Goal: Information Seeking & Learning: Compare options

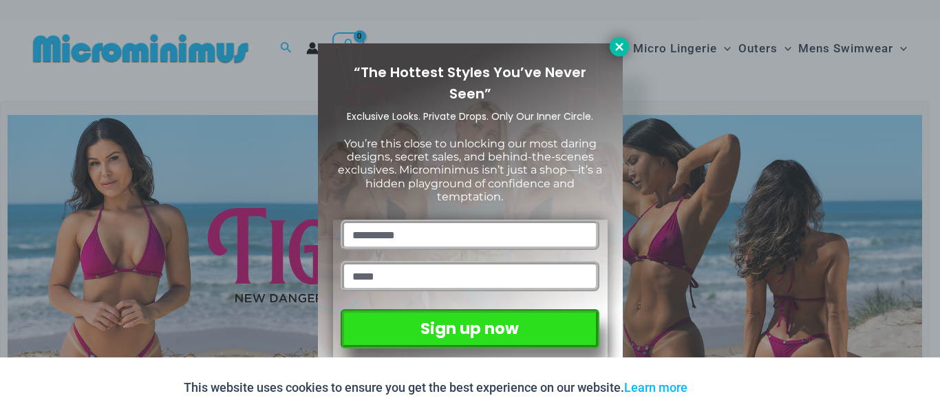
click at [619, 43] on icon at bounding box center [619, 47] width 12 height 12
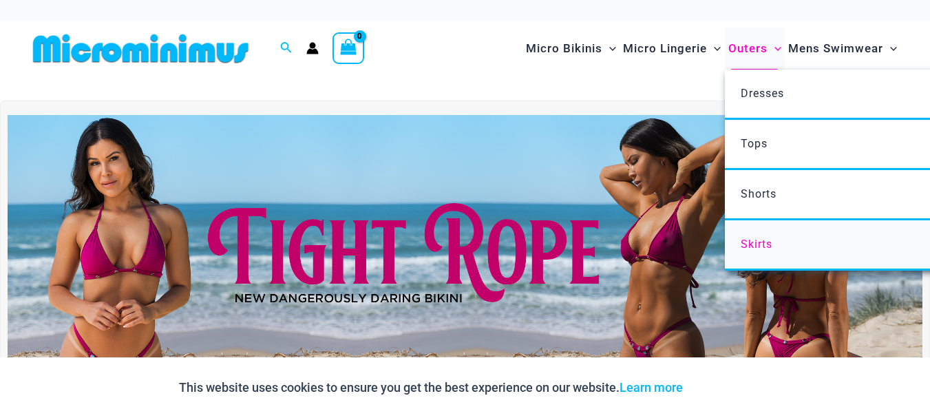
click at [747, 244] on span "Skirts" at bounding box center [757, 243] width 32 height 13
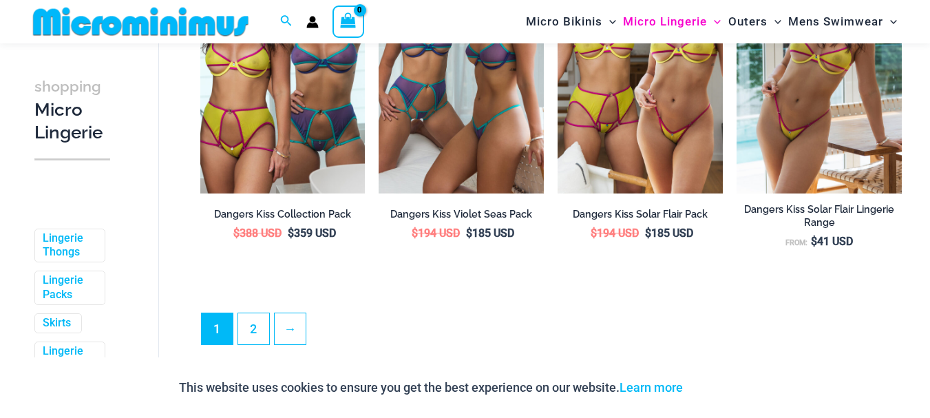
scroll to position [3016, 0]
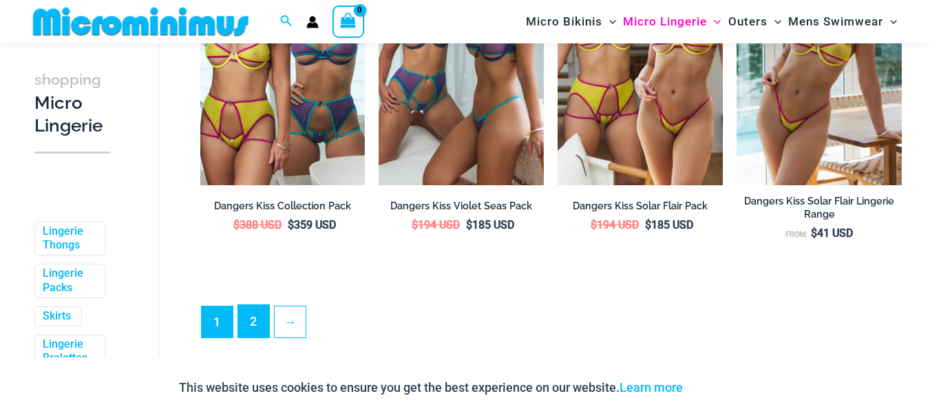
click at [256, 337] on link "2" at bounding box center [253, 321] width 31 height 32
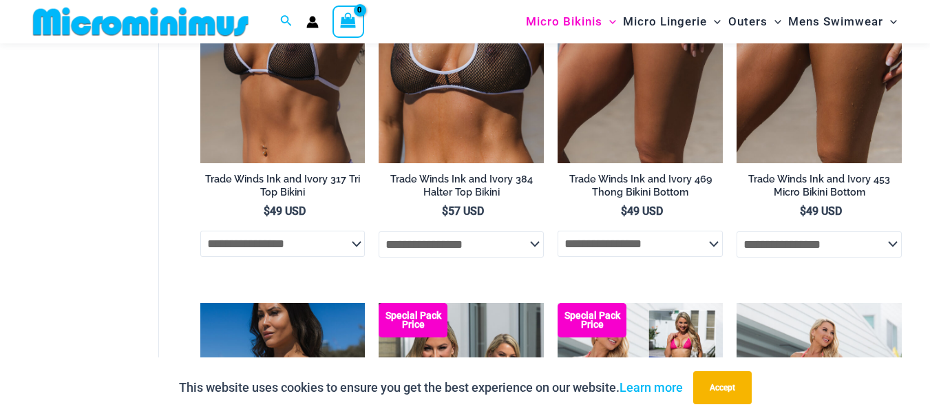
scroll to position [1021, 0]
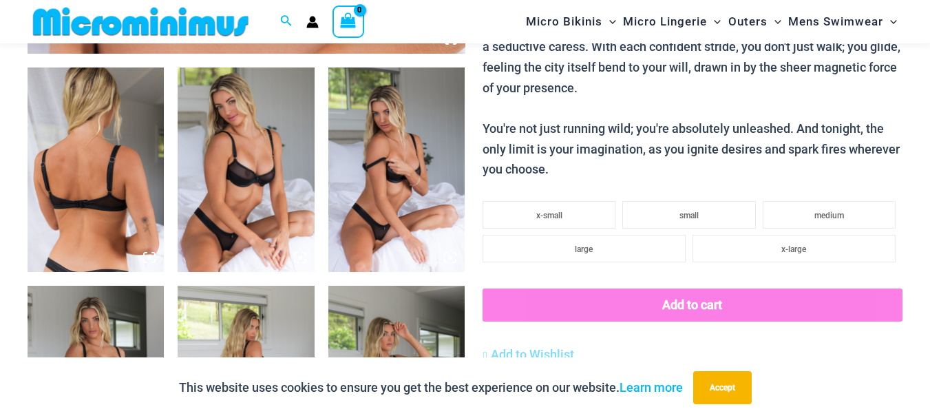
scroll to position [749, 0]
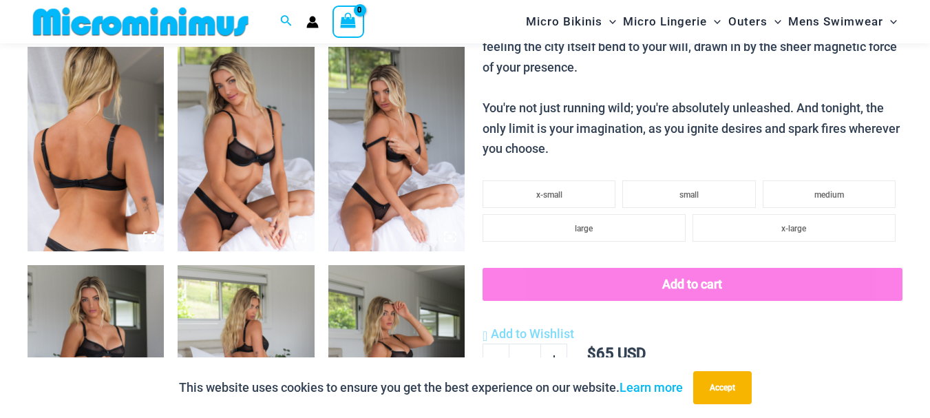
click at [64, 176] on img at bounding box center [96, 149] width 136 height 205
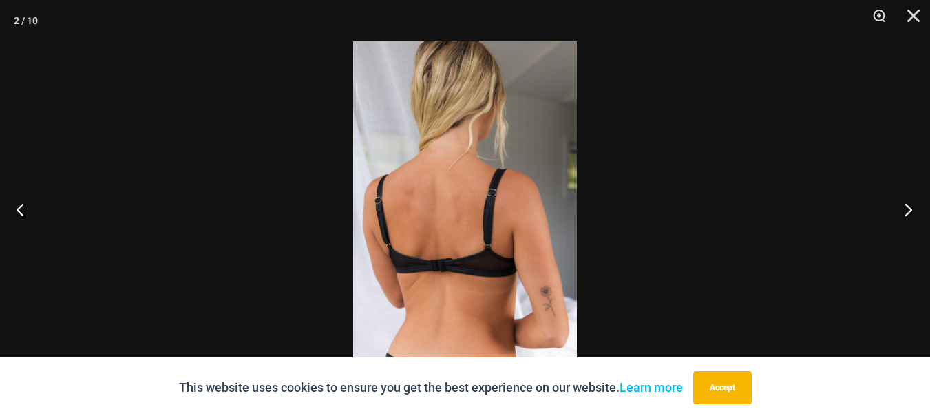
click at [911, 205] on button "Next" at bounding box center [904, 209] width 52 height 69
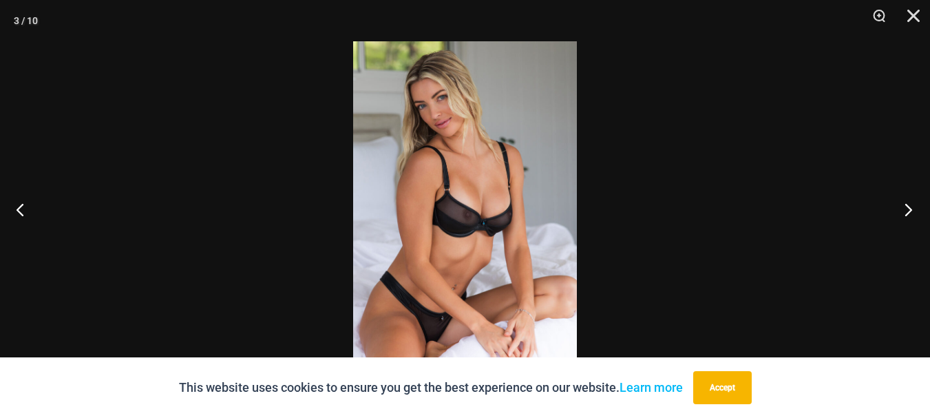
click at [910, 209] on button "Next" at bounding box center [904, 209] width 52 height 69
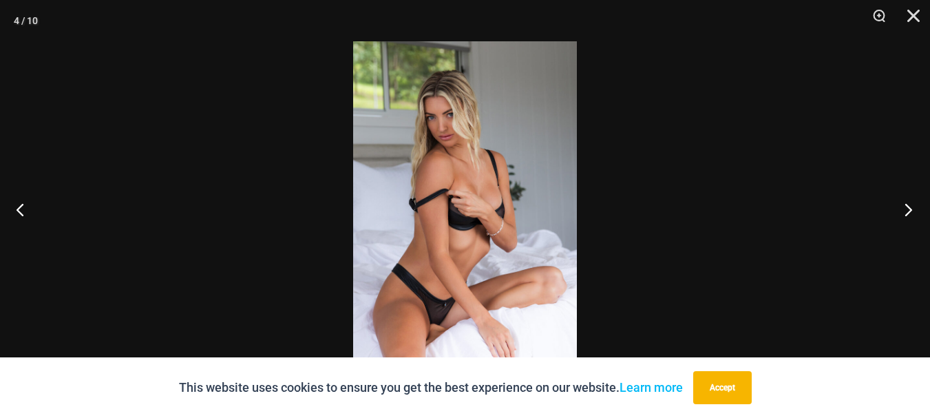
click at [909, 209] on button "Next" at bounding box center [904, 209] width 52 height 69
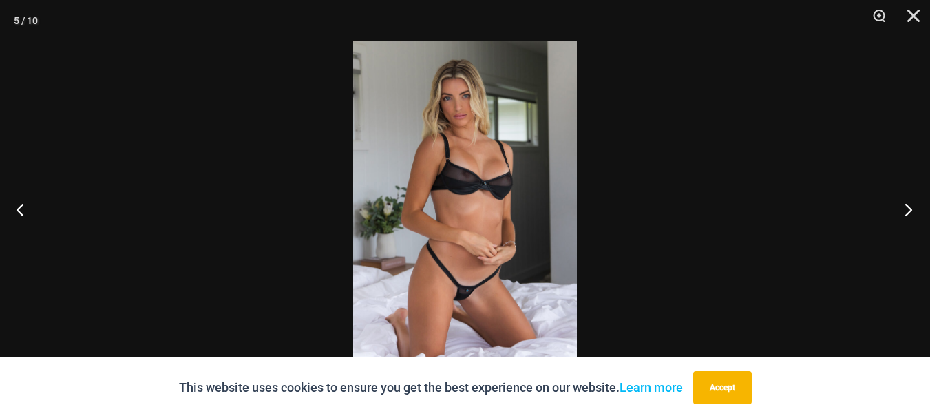
click at [909, 209] on button "Next" at bounding box center [904, 209] width 52 height 69
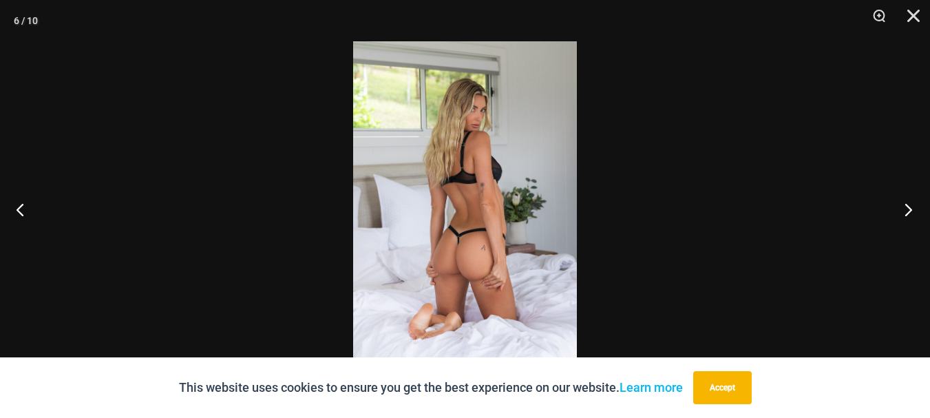
click at [909, 209] on button "Next" at bounding box center [904, 209] width 52 height 69
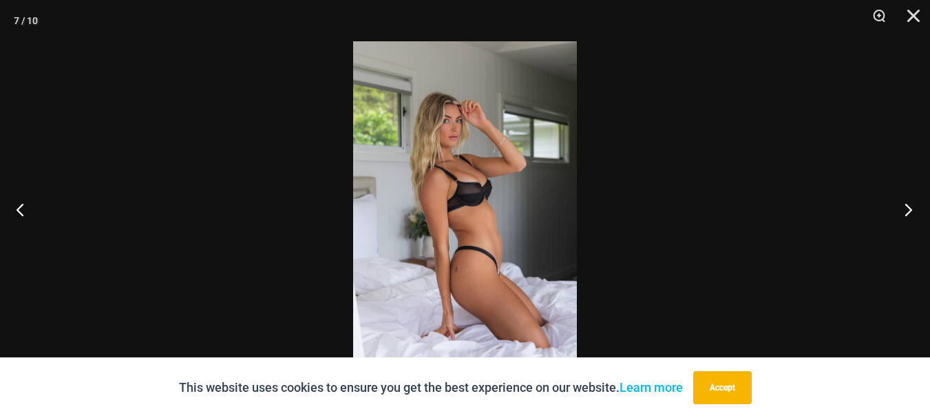
click at [909, 209] on button "Next" at bounding box center [904, 209] width 52 height 69
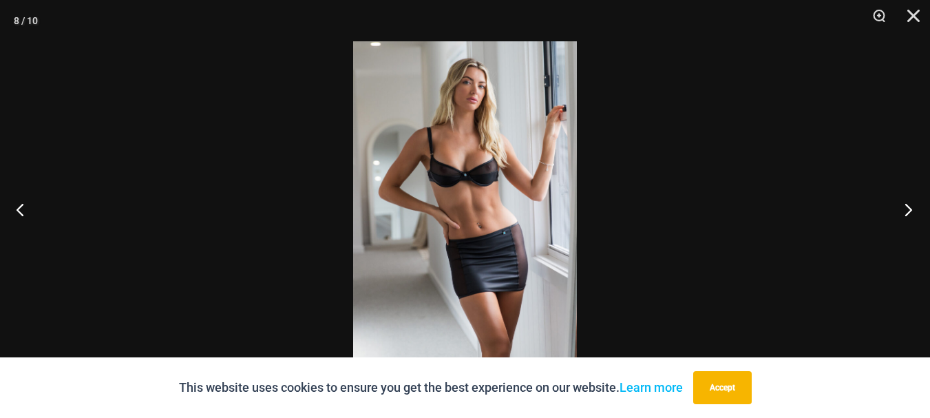
click at [909, 209] on button "Next" at bounding box center [904, 209] width 52 height 69
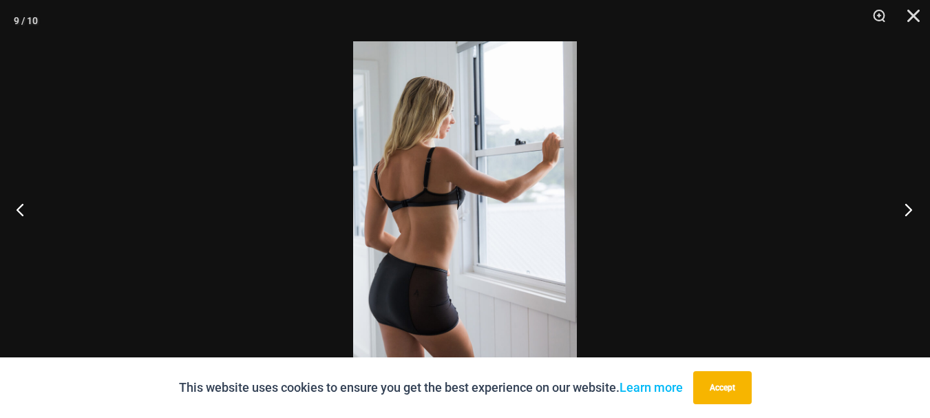
click at [909, 209] on button "Next" at bounding box center [904, 209] width 52 height 69
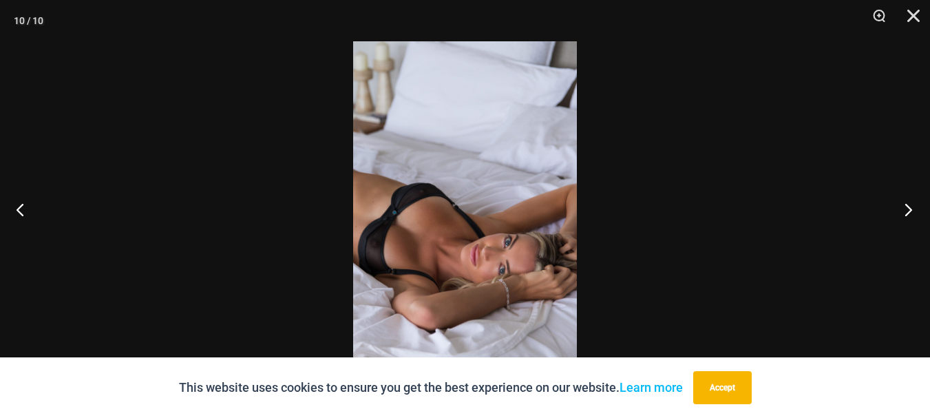
click at [909, 209] on button "Next" at bounding box center [904, 209] width 52 height 69
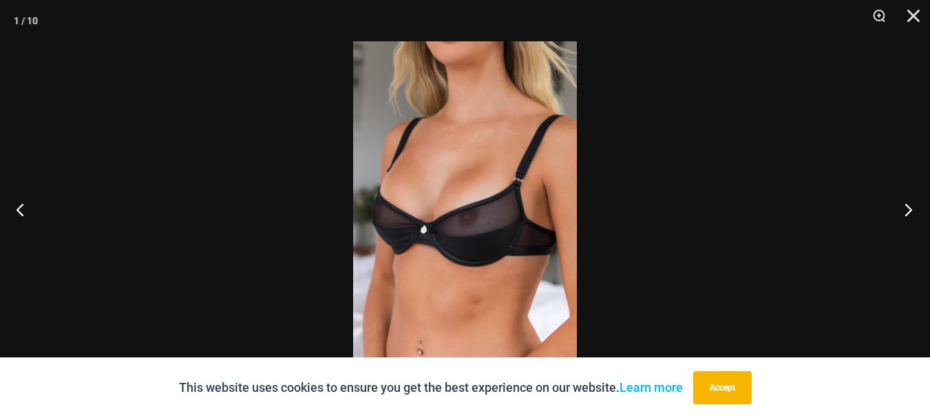
click at [909, 209] on button "Next" at bounding box center [904, 209] width 52 height 69
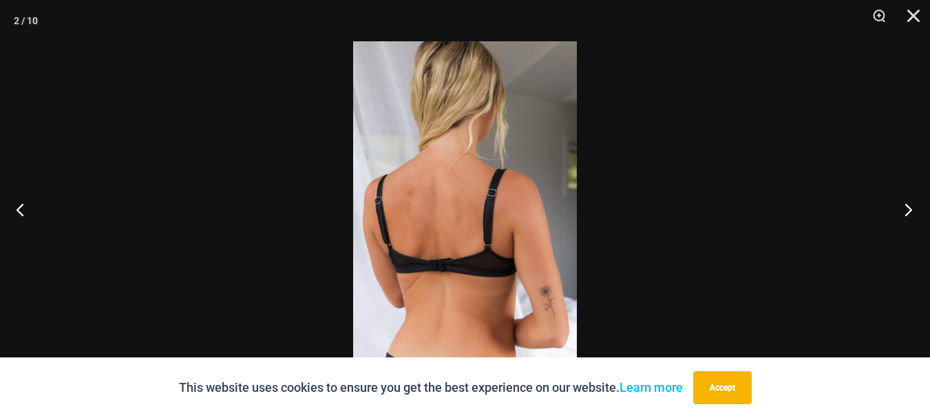
click at [909, 209] on button "Next" at bounding box center [904, 209] width 52 height 69
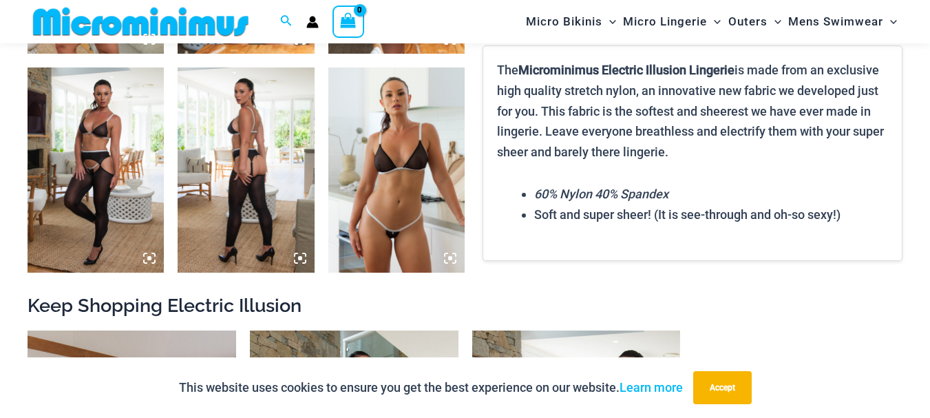
scroll to position [1158, 0]
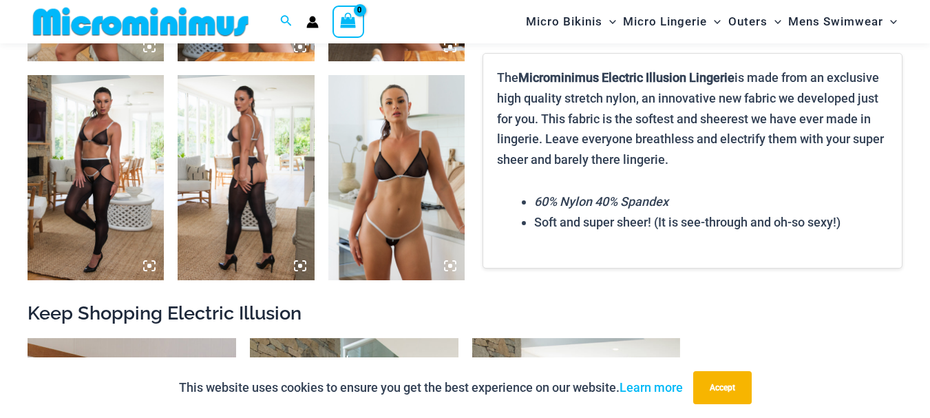
click at [402, 178] on img at bounding box center [396, 177] width 136 height 205
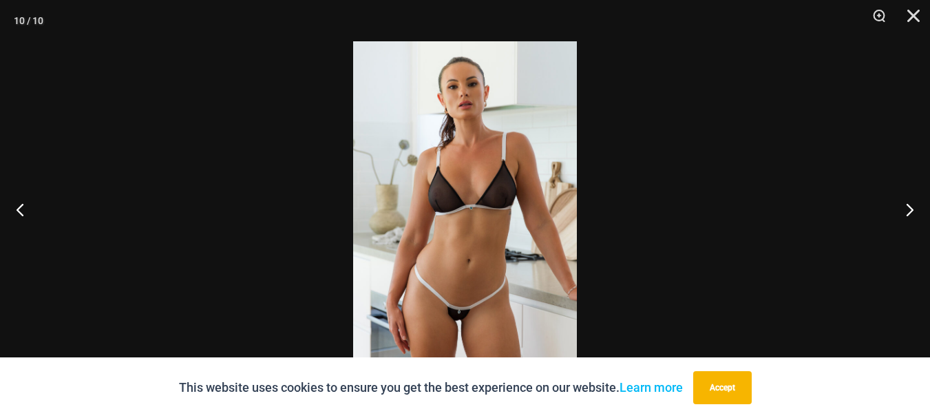
click at [474, 247] on img at bounding box center [465, 208] width 224 height 335
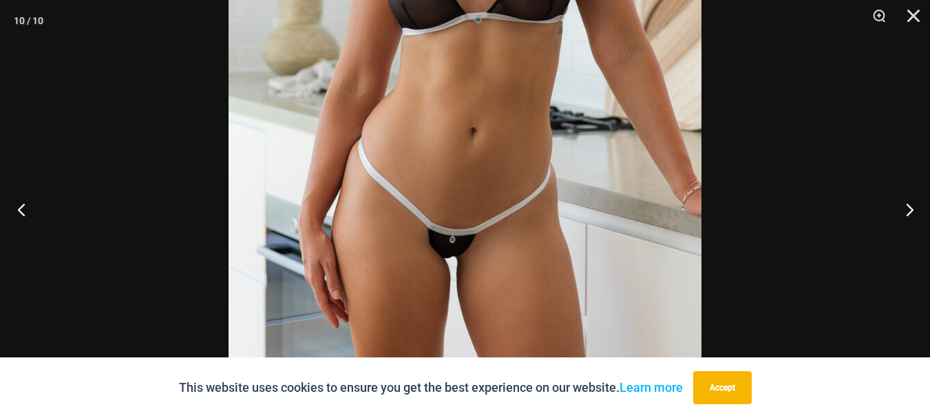
click at [29, 208] on button "Previous" at bounding box center [26, 209] width 52 height 69
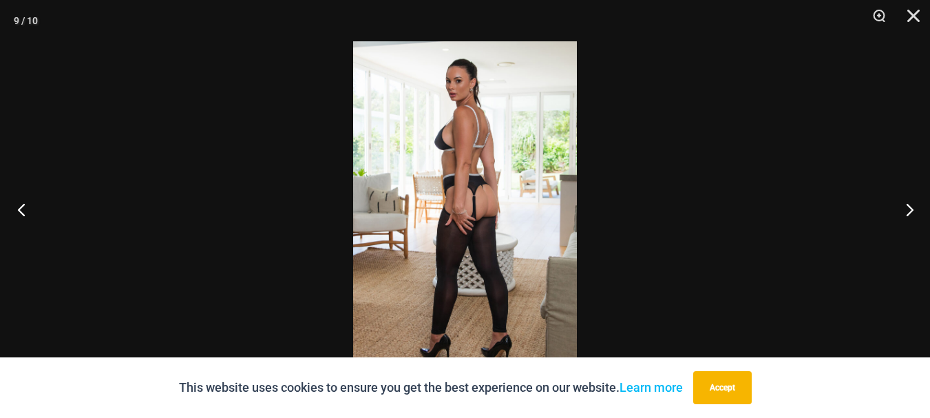
click at [28, 208] on button "Previous" at bounding box center [26, 209] width 52 height 69
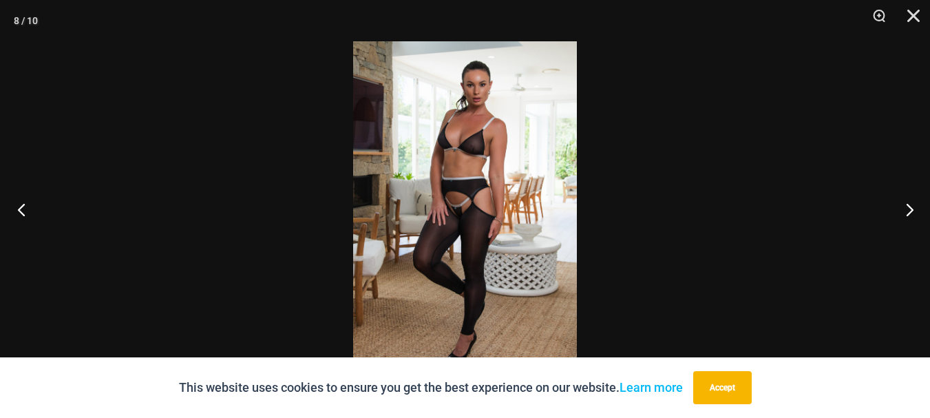
click at [27, 208] on button "Previous" at bounding box center [26, 209] width 52 height 69
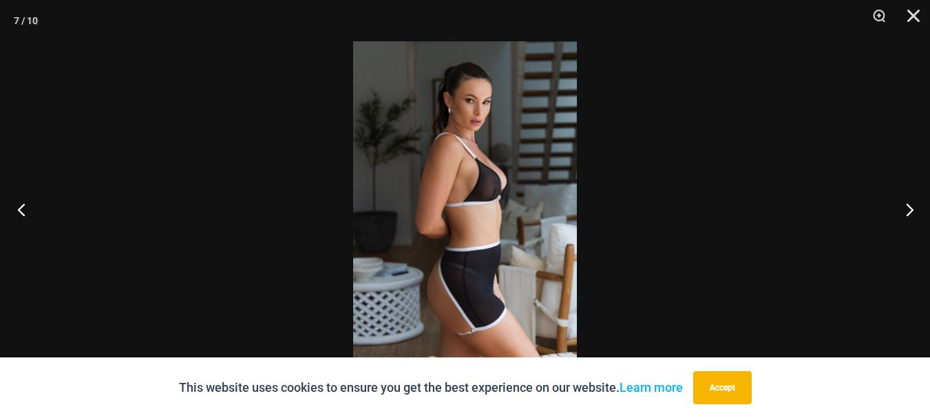
click at [27, 208] on button "Previous" at bounding box center [26, 209] width 52 height 69
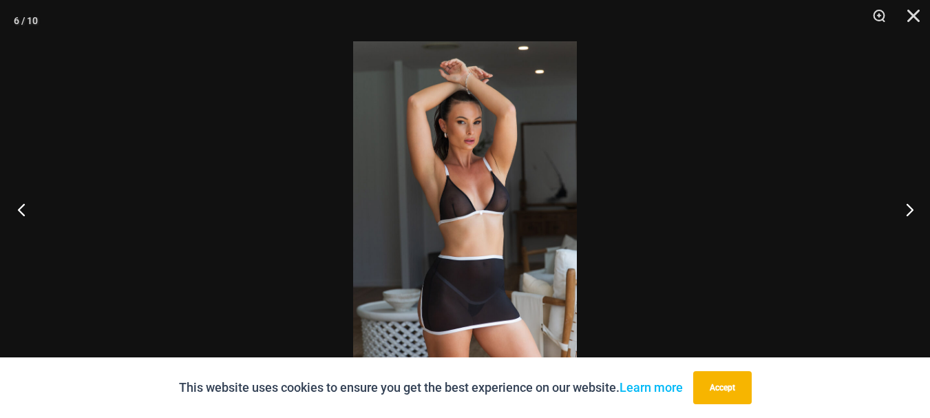
click at [27, 208] on button "Previous" at bounding box center [26, 209] width 52 height 69
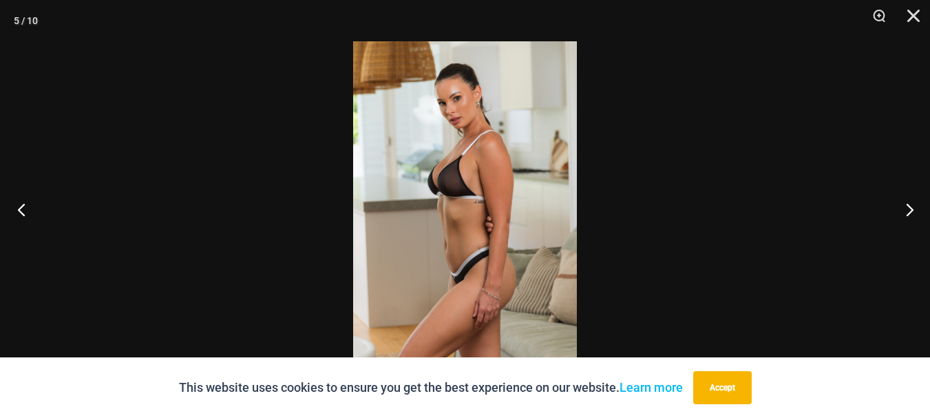
click at [27, 208] on button "Previous" at bounding box center [26, 209] width 52 height 69
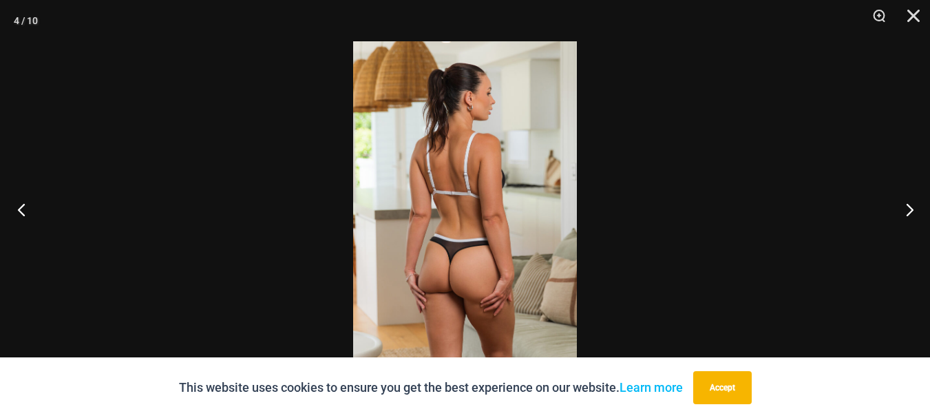
click at [27, 208] on button "Previous" at bounding box center [26, 209] width 52 height 69
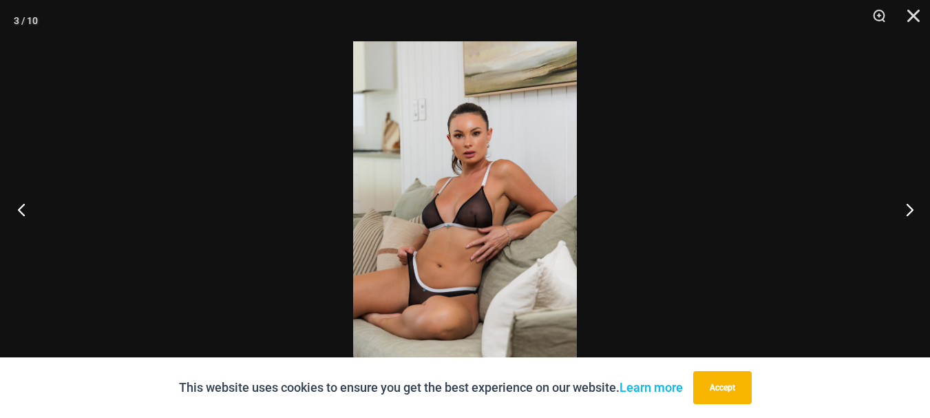
click at [27, 208] on button "Previous" at bounding box center [26, 209] width 52 height 69
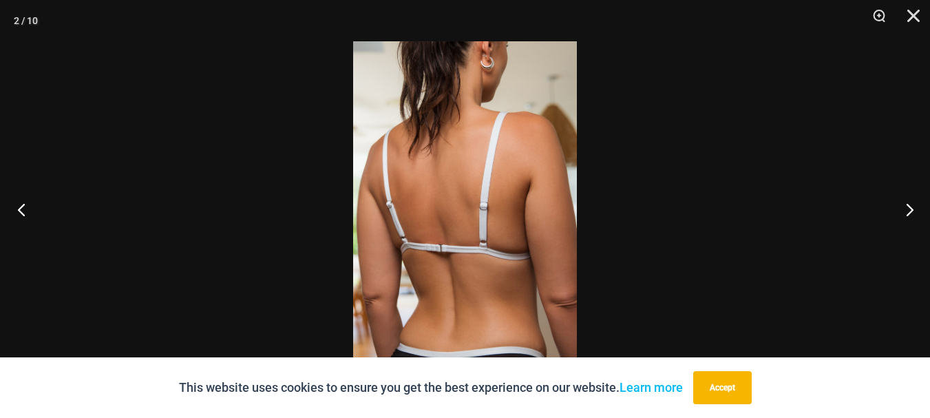
click at [27, 208] on button "Previous" at bounding box center [26, 209] width 52 height 69
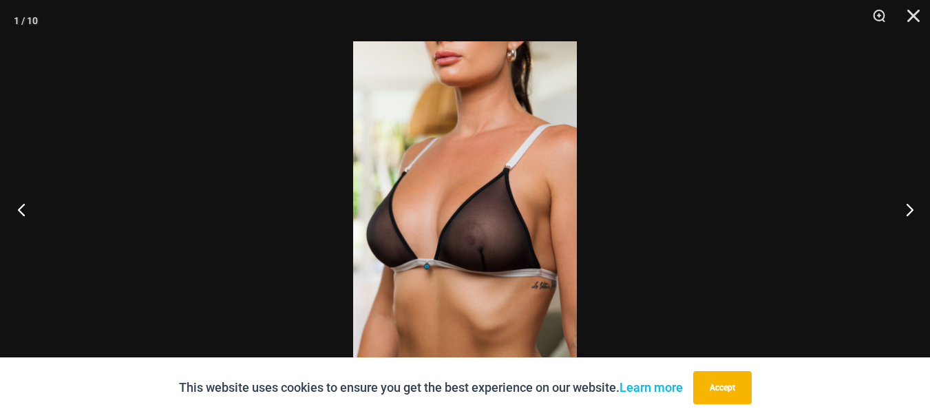
click at [27, 208] on button "Previous" at bounding box center [26, 209] width 52 height 69
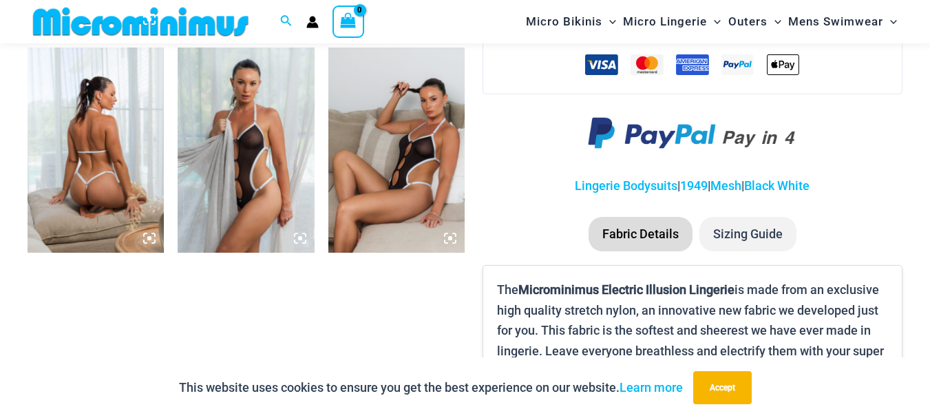
scroll to position [882, 0]
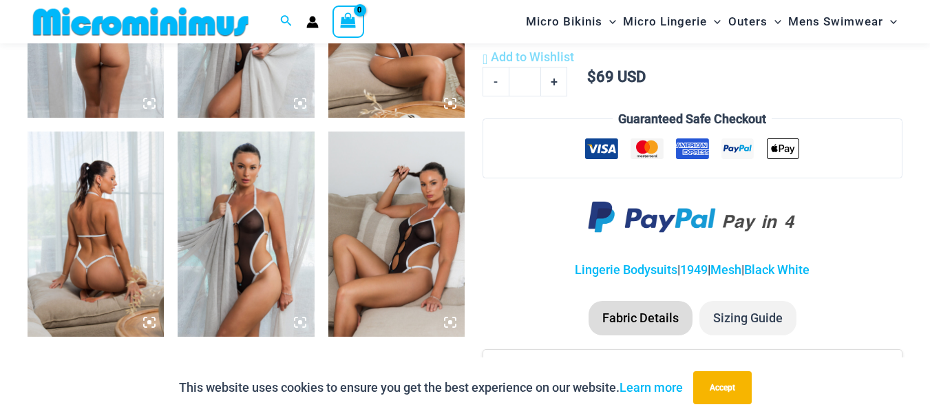
click at [105, 65] on img at bounding box center [96, 15] width 136 height 205
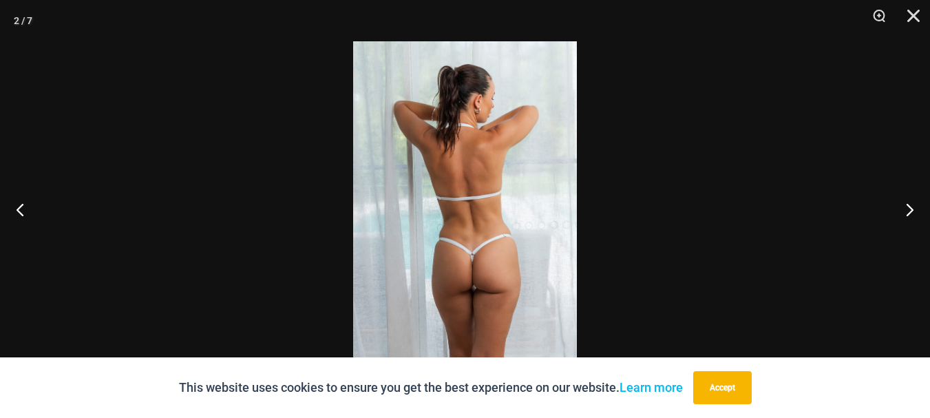
click at [489, 287] on img at bounding box center [465, 208] width 224 height 335
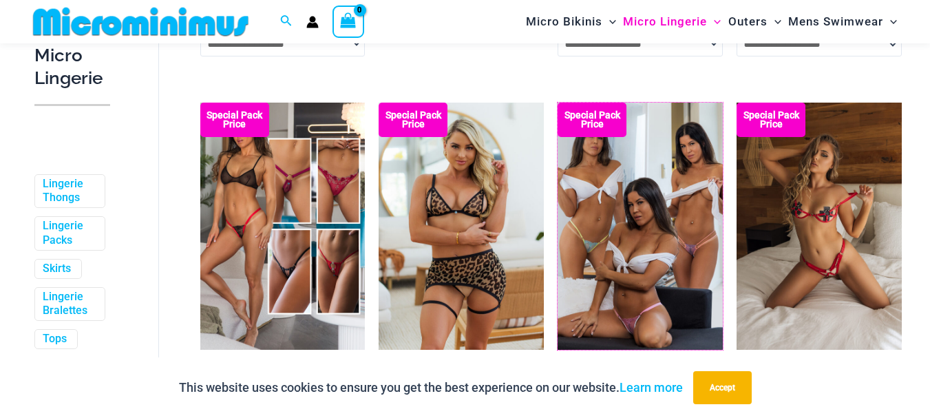
scroll to position [2616, 0]
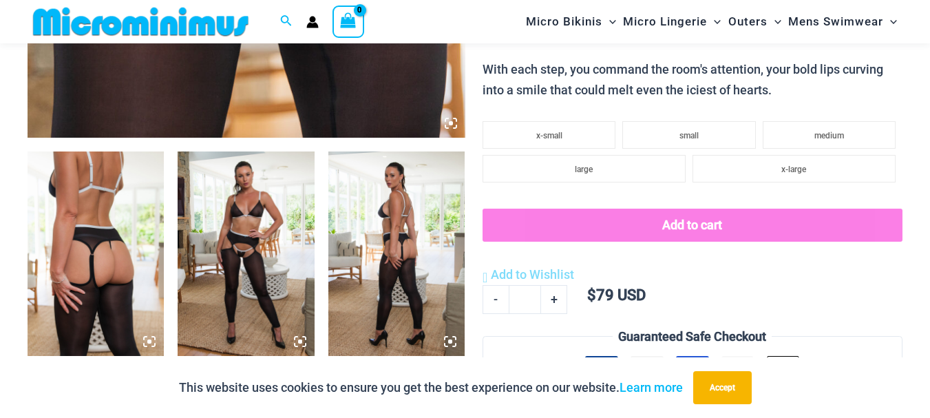
scroll to position [675, 0]
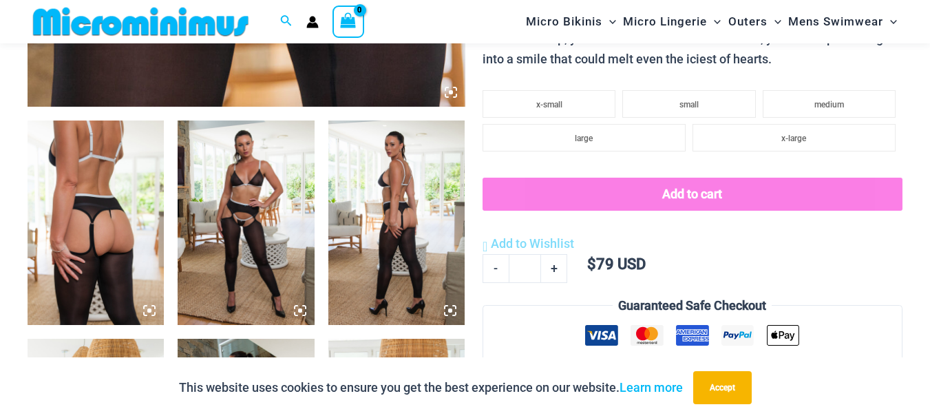
click at [214, 200] on img at bounding box center [246, 222] width 136 height 205
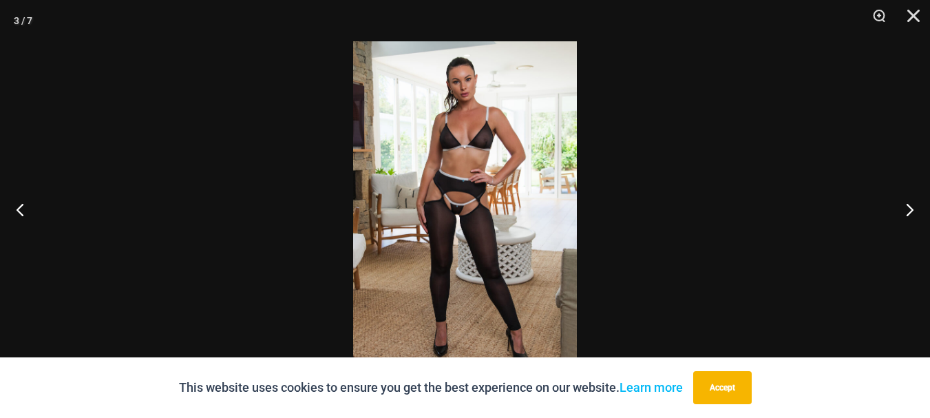
click at [474, 205] on img at bounding box center [465, 208] width 224 height 335
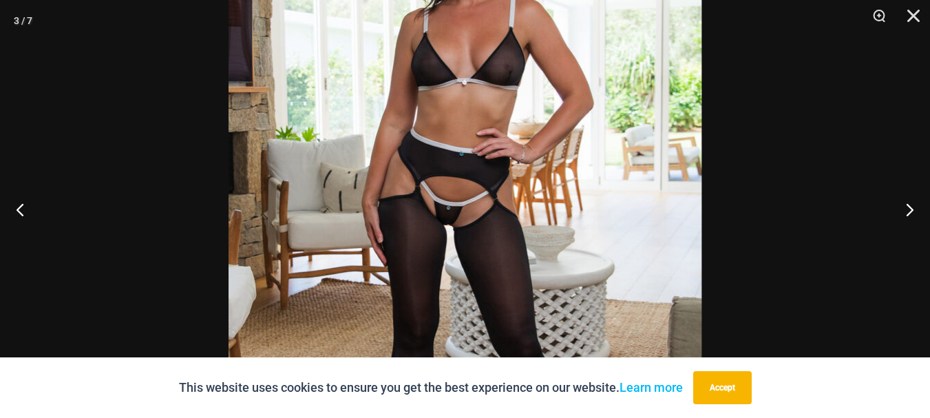
click at [474, 205] on img at bounding box center [465, 213] width 473 height 709
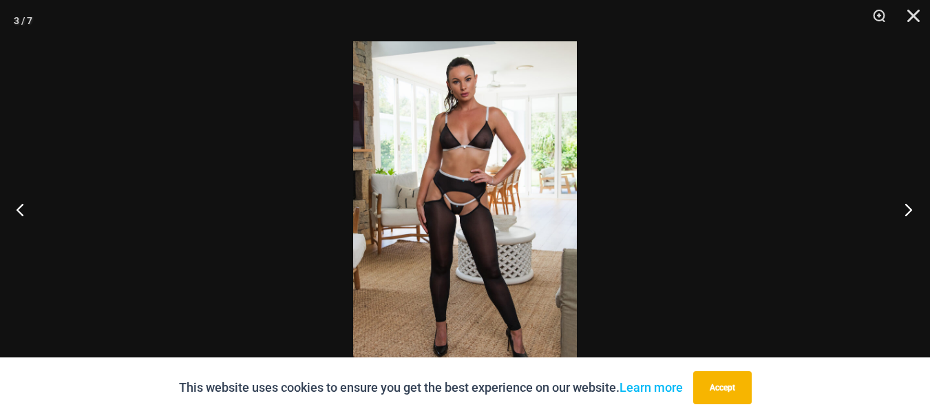
click at [909, 206] on button "Next" at bounding box center [904, 209] width 52 height 69
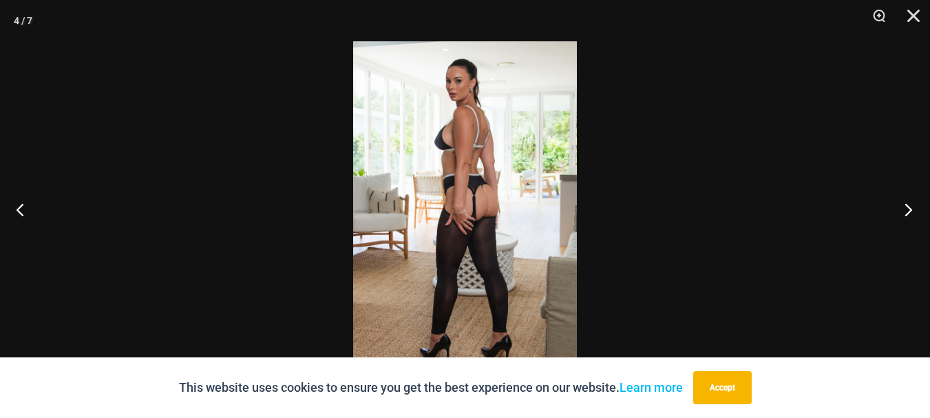
click at [909, 206] on button "Next" at bounding box center [904, 209] width 52 height 69
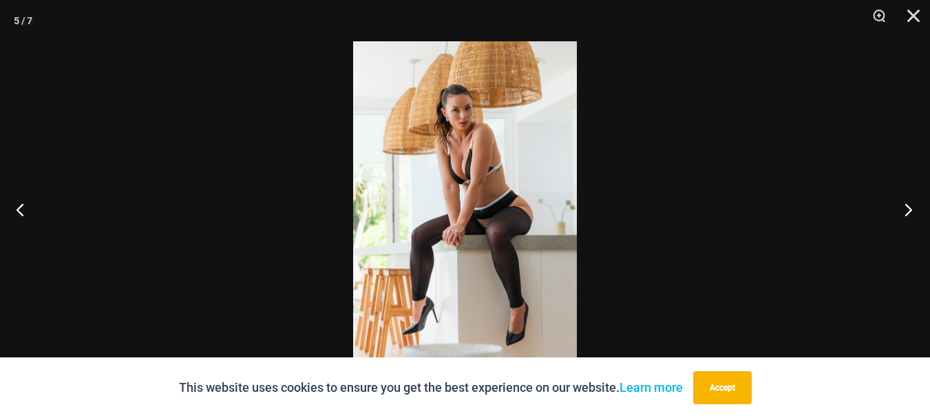
click at [909, 206] on button "Next" at bounding box center [904, 209] width 52 height 69
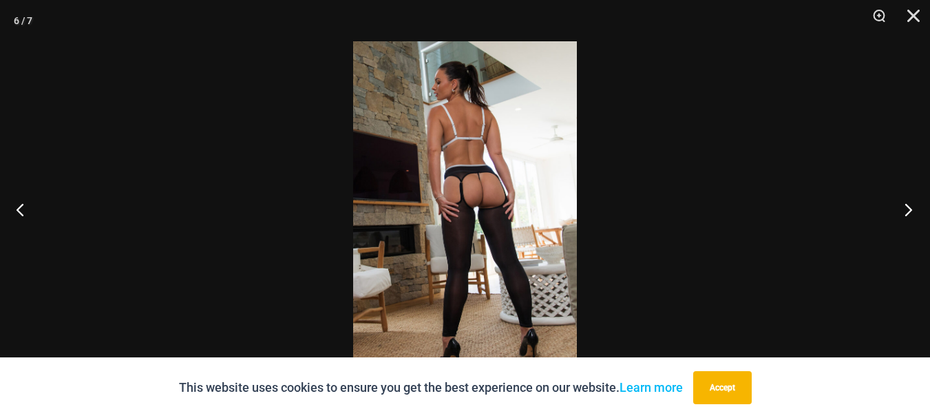
click at [909, 206] on button "Next" at bounding box center [904, 209] width 52 height 69
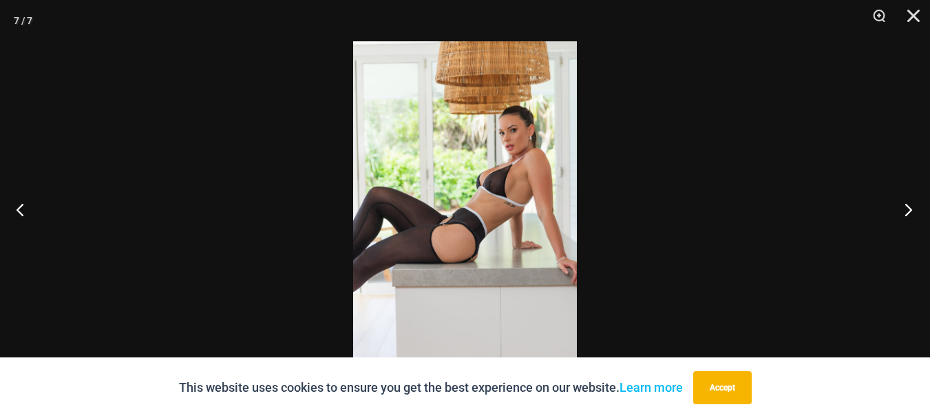
click at [909, 206] on button "Next" at bounding box center [904, 209] width 52 height 69
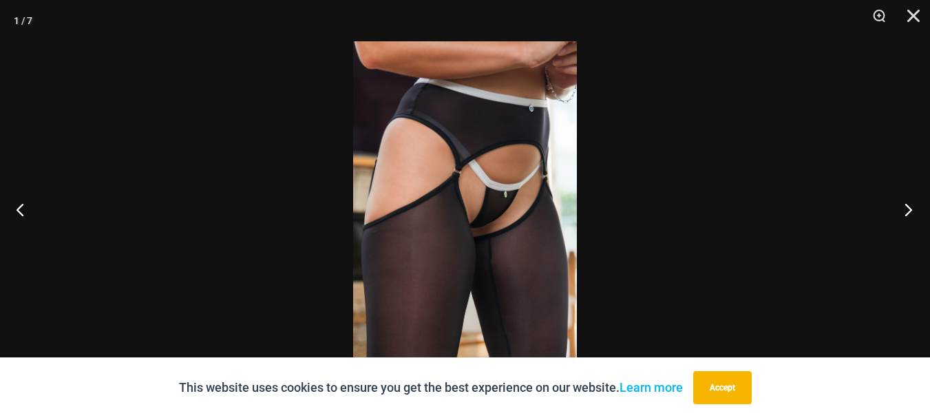
click at [909, 206] on button "Next" at bounding box center [904, 209] width 52 height 69
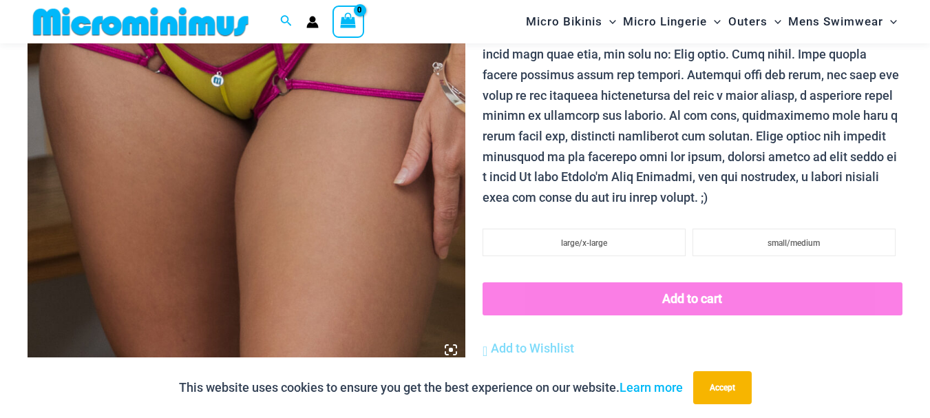
scroll to position [607, 0]
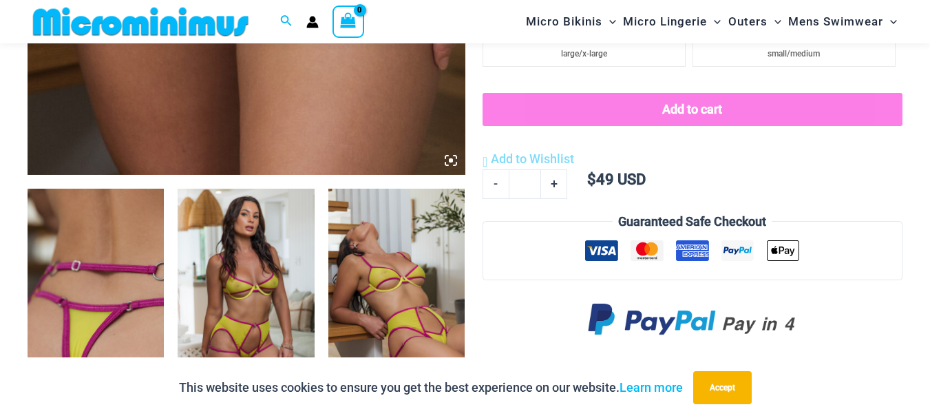
click at [77, 248] on img at bounding box center [96, 291] width 136 height 205
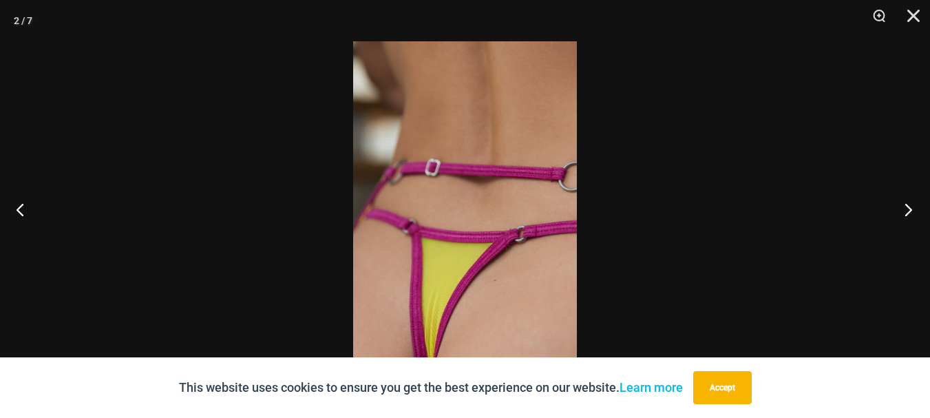
click at [909, 204] on button "Next" at bounding box center [904, 209] width 52 height 69
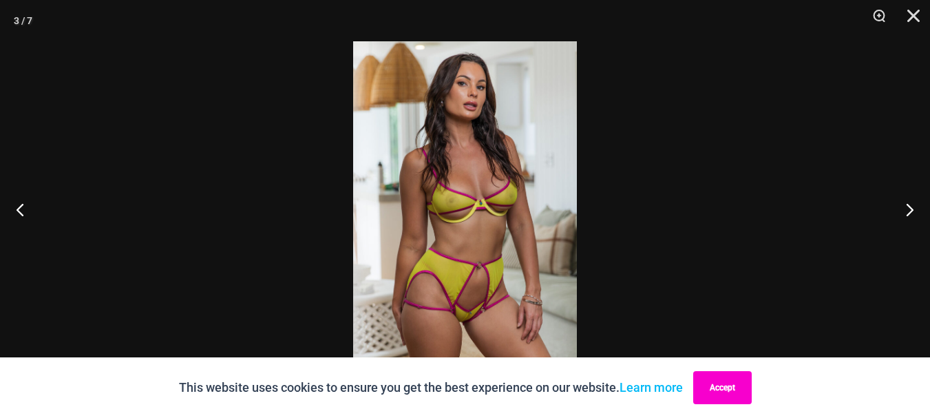
click at [730, 383] on button "Accept" at bounding box center [722, 387] width 59 height 33
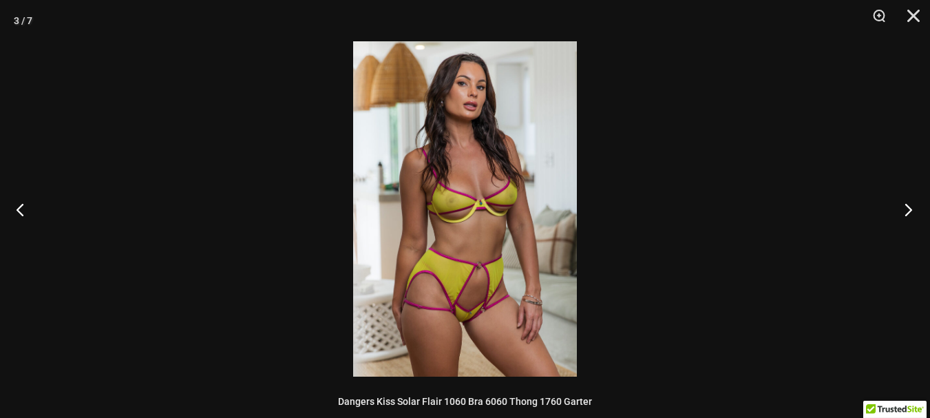
click at [907, 207] on button "Next" at bounding box center [904, 209] width 52 height 69
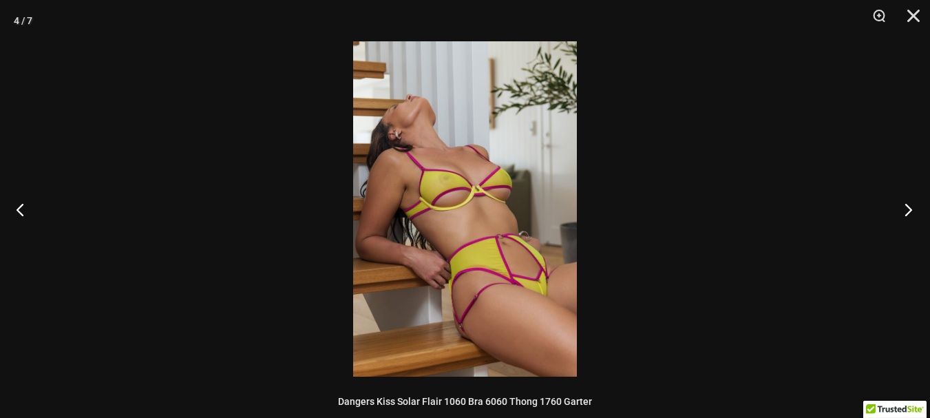
click at [904, 207] on button "Next" at bounding box center [904, 209] width 52 height 69
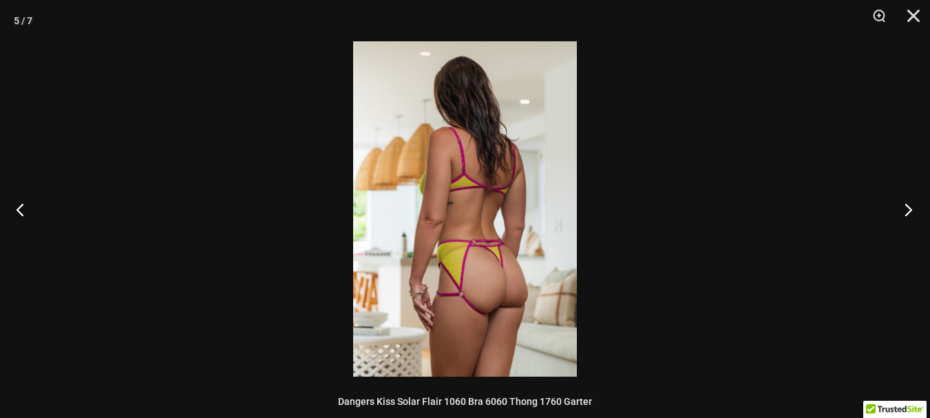
click at [904, 207] on button "Next" at bounding box center [904, 209] width 52 height 69
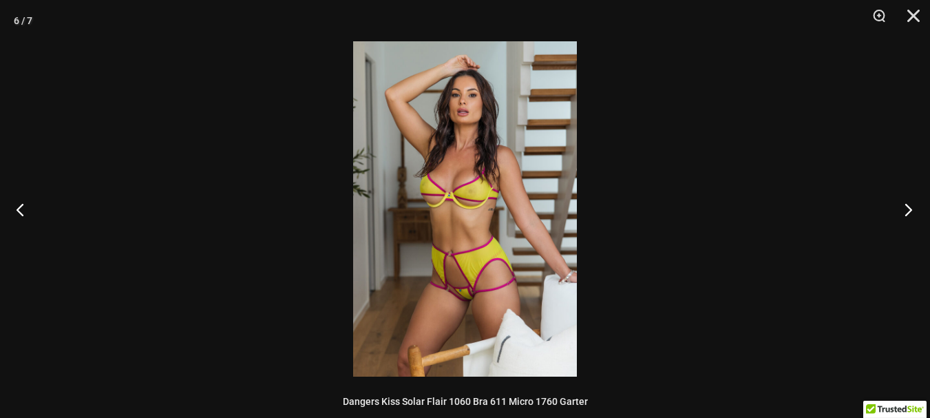
click at [904, 207] on button "Next" at bounding box center [904, 209] width 52 height 69
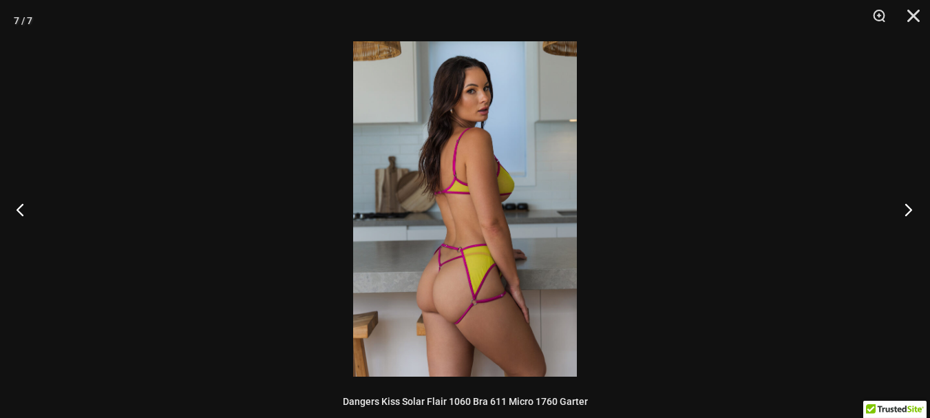
click at [904, 207] on button "Next" at bounding box center [904, 209] width 52 height 69
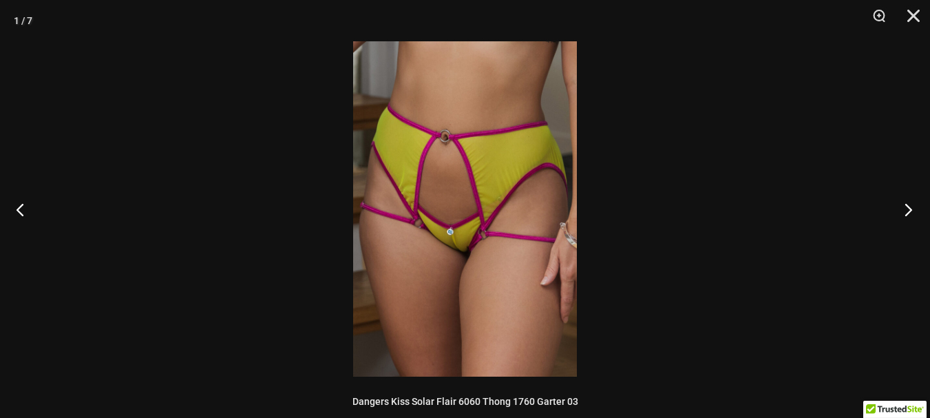
click at [904, 207] on button "Next" at bounding box center [904, 209] width 52 height 69
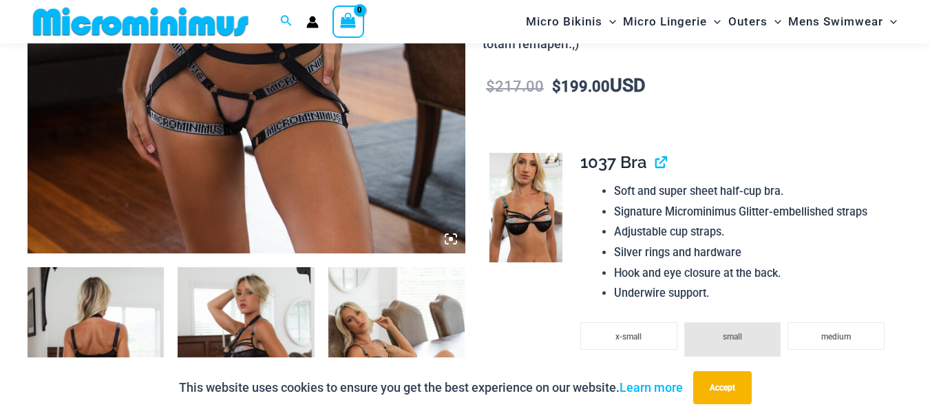
scroll to position [468, 0]
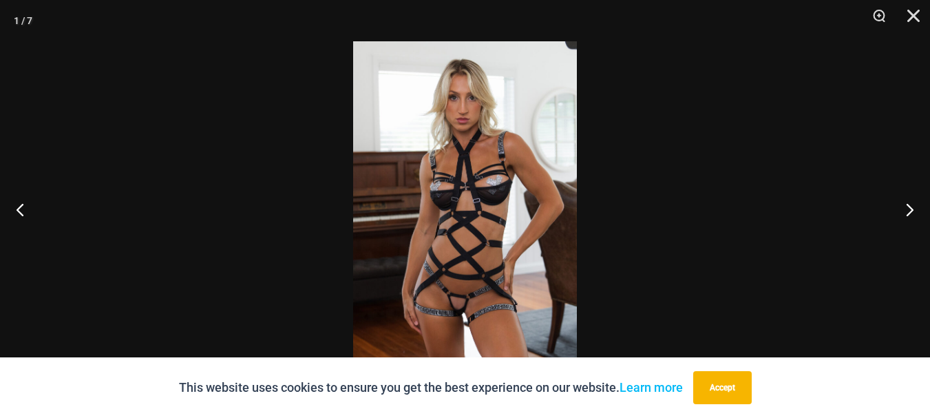
click at [480, 273] on img at bounding box center [465, 208] width 224 height 335
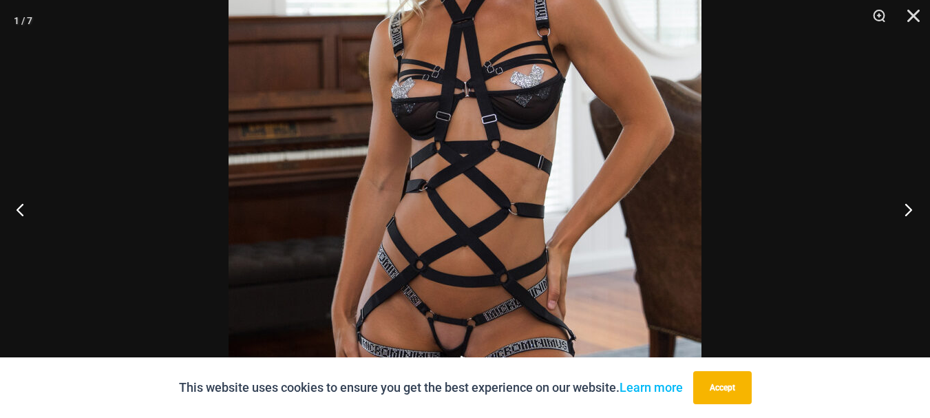
click at [904, 204] on button "Next" at bounding box center [904, 209] width 52 height 69
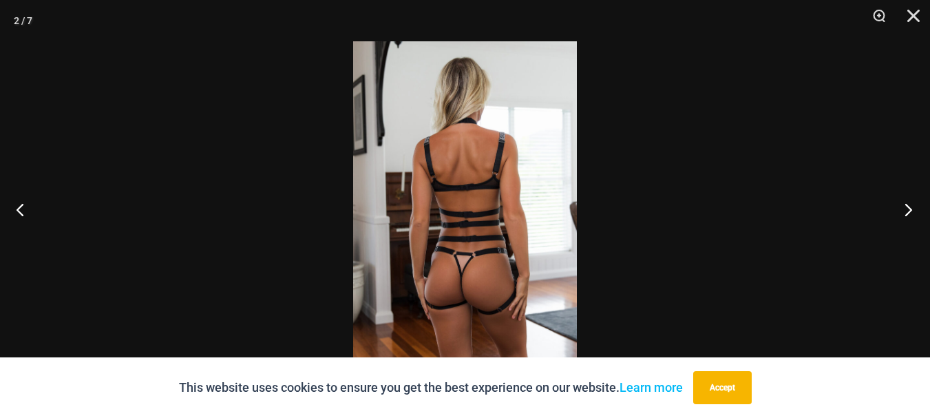
click at [904, 204] on button "Next" at bounding box center [904, 209] width 52 height 69
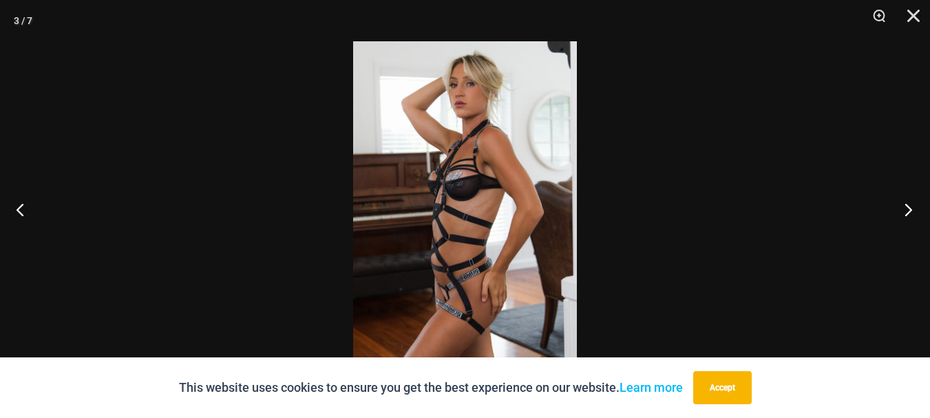
click at [904, 204] on button "Next" at bounding box center [904, 209] width 52 height 69
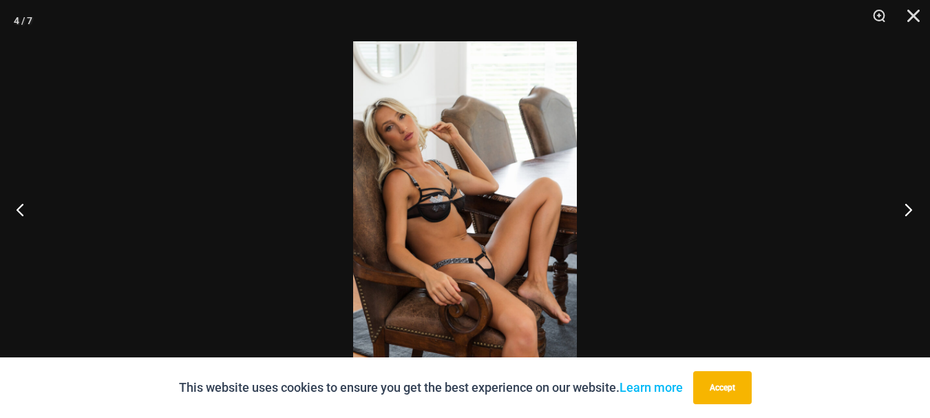
click at [904, 204] on button "Next" at bounding box center [904, 209] width 52 height 69
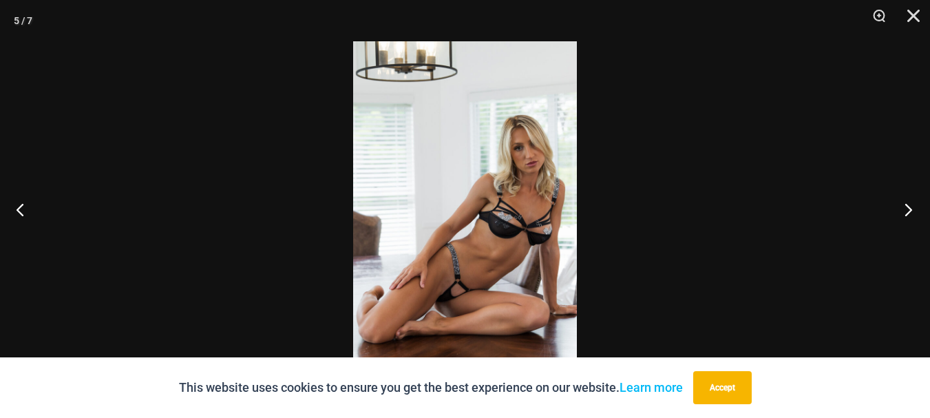
click at [904, 204] on button "Next" at bounding box center [904, 209] width 52 height 69
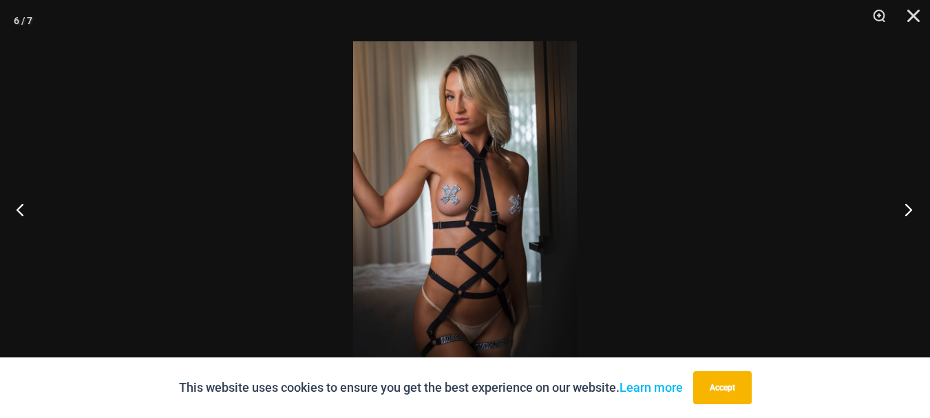
click at [904, 204] on button "Next" at bounding box center [904, 209] width 52 height 69
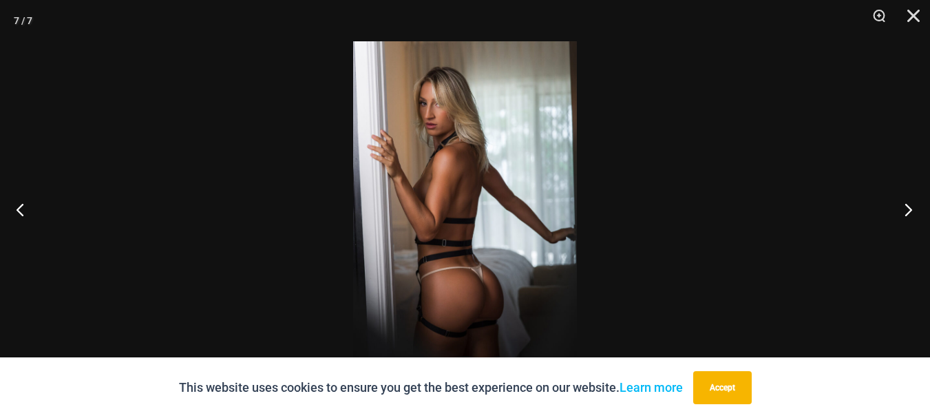
click at [904, 204] on button "Next" at bounding box center [904, 209] width 52 height 69
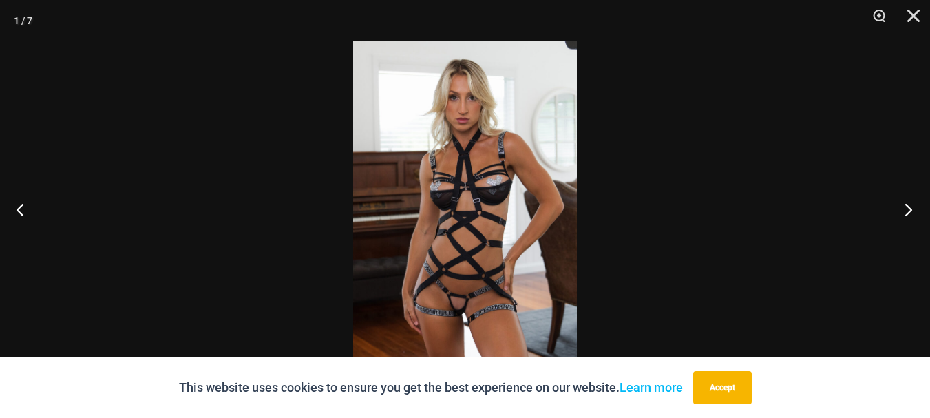
click at [904, 204] on button "Next" at bounding box center [904, 209] width 52 height 69
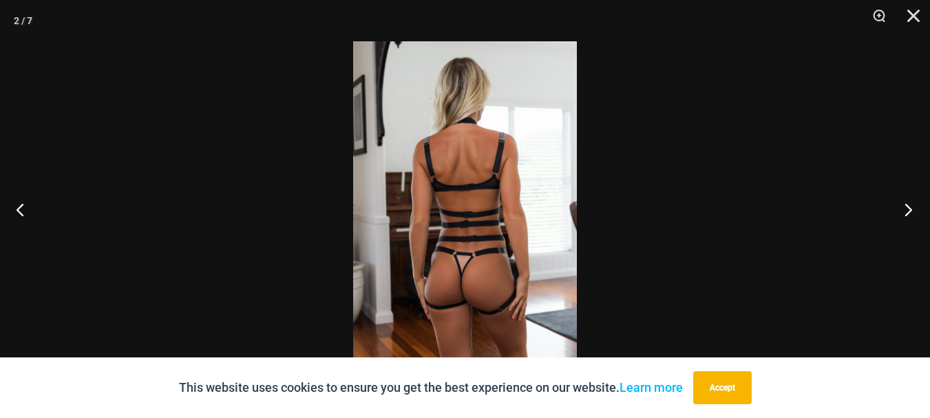
click at [904, 204] on button "Next" at bounding box center [904, 209] width 52 height 69
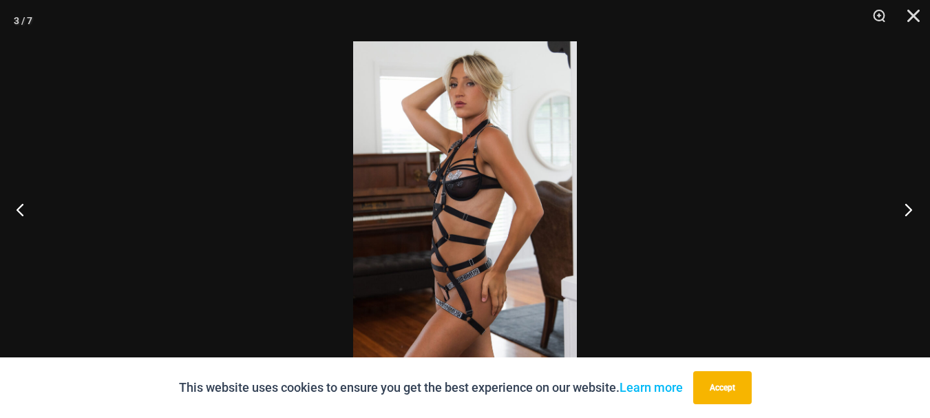
click at [904, 204] on button "Next" at bounding box center [904, 209] width 52 height 69
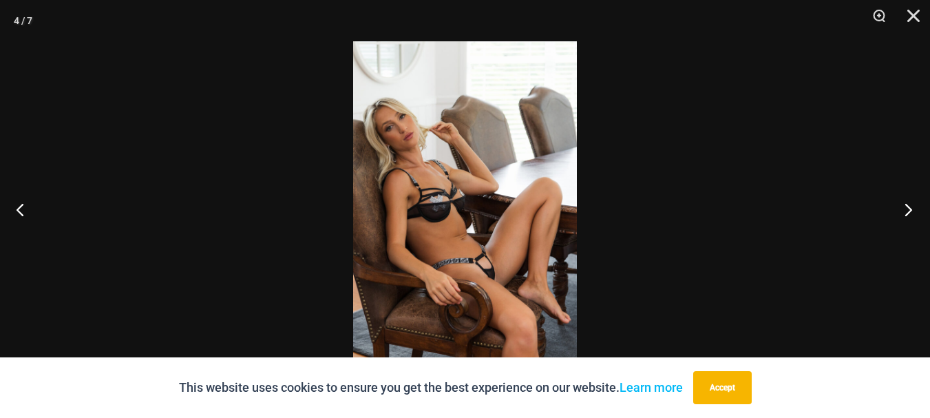
click at [909, 208] on button "Next" at bounding box center [904, 209] width 52 height 69
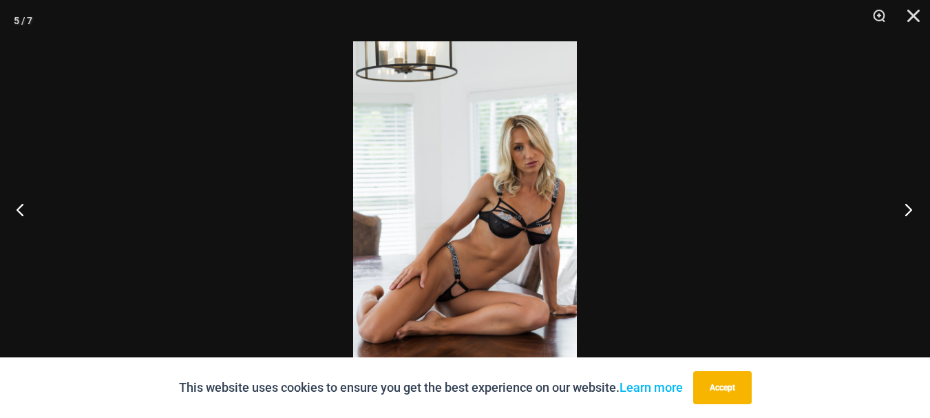
click at [909, 208] on button "Next" at bounding box center [904, 209] width 52 height 69
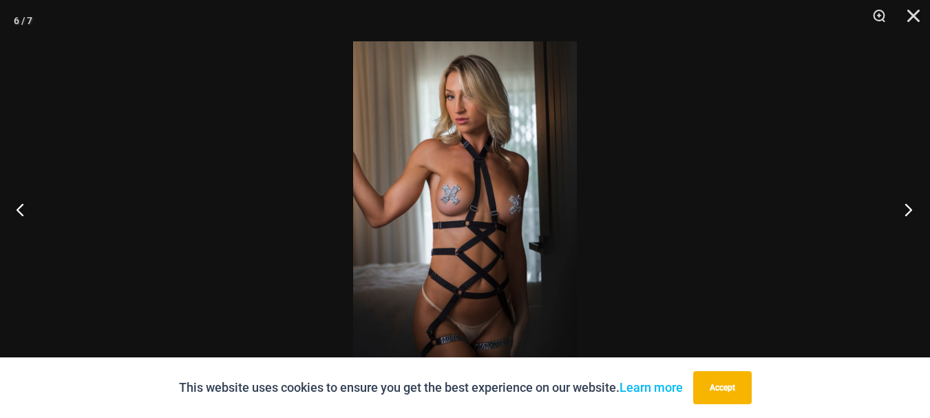
click at [909, 208] on button "Next" at bounding box center [904, 209] width 52 height 69
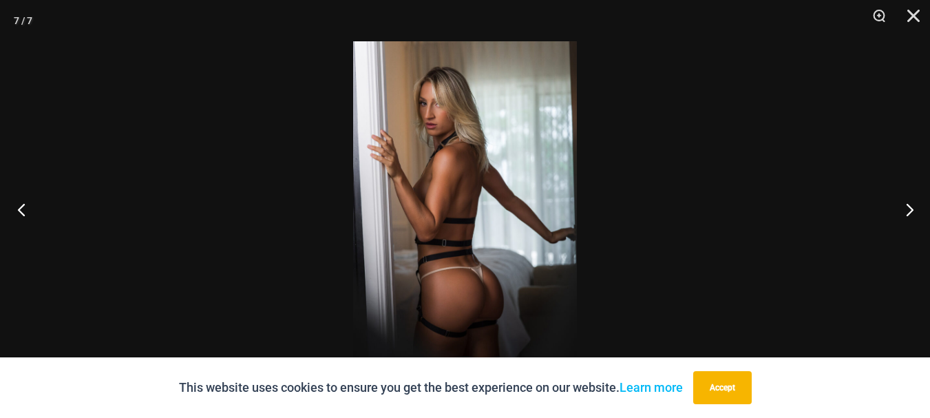
click at [21, 207] on button "Previous" at bounding box center [26, 209] width 52 height 69
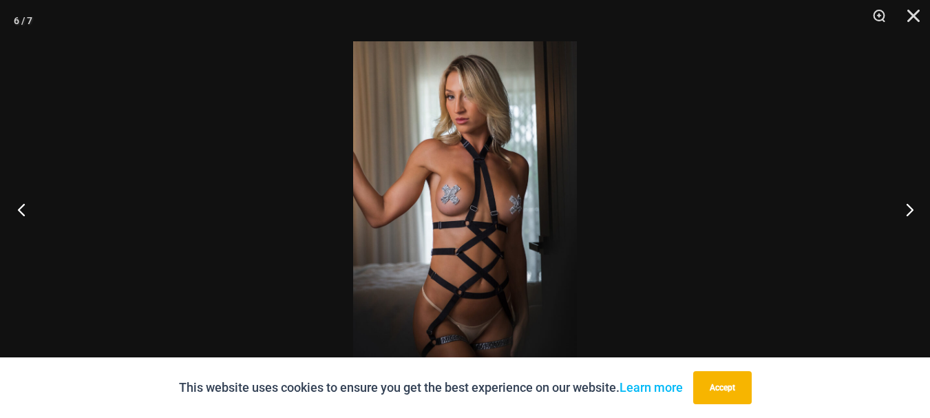
click at [21, 207] on button "Previous" at bounding box center [26, 209] width 52 height 69
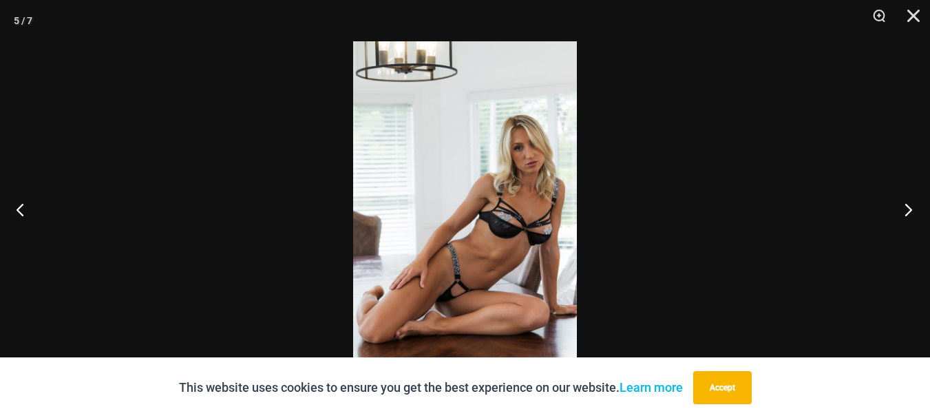
click at [905, 209] on button "Next" at bounding box center [904, 209] width 52 height 69
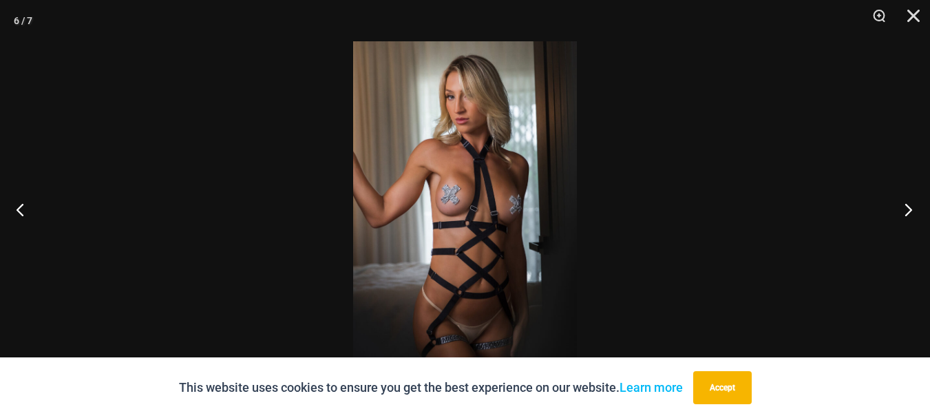
click at [905, 209] on button "Next" at bounding box center [904, 209] width 52 height 69
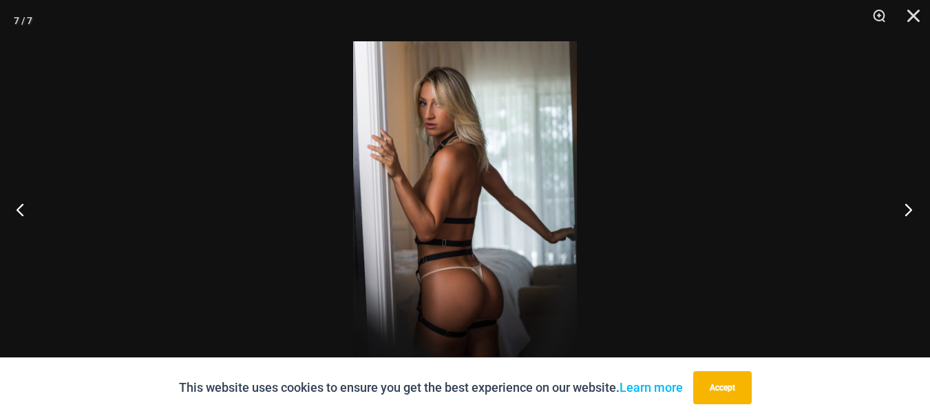
click at [905, 209] on button "Next" at bounding box center [904, 209] width 52 height 69
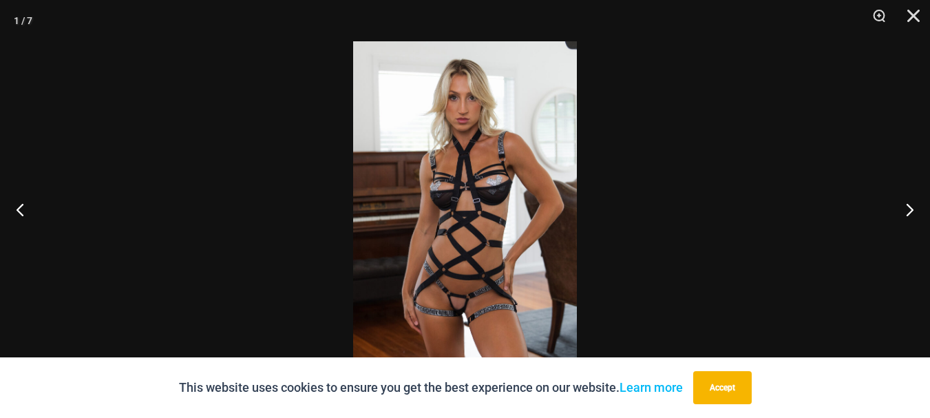
click at [449, 304] on img at bounding box center [465, 208] width 224 height 335
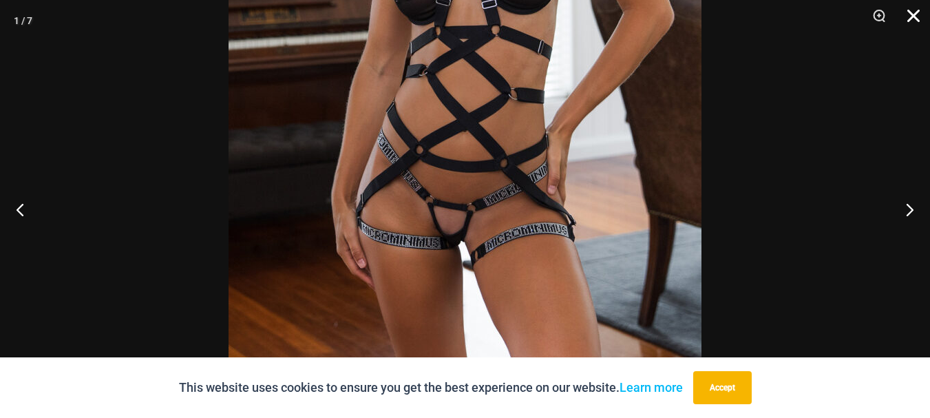
click at [906, 18] on button "Close" at bounding box center [908, 20] width 34 height 41
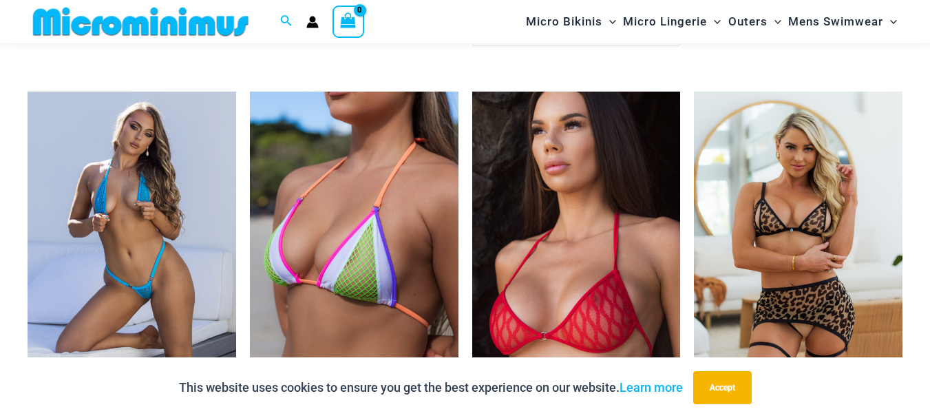
scroll to position [3290, 0]
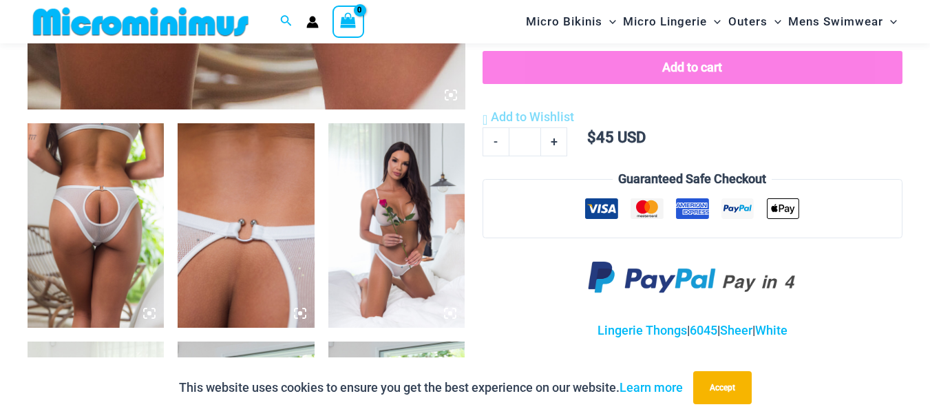
scroll to position [745, 0]
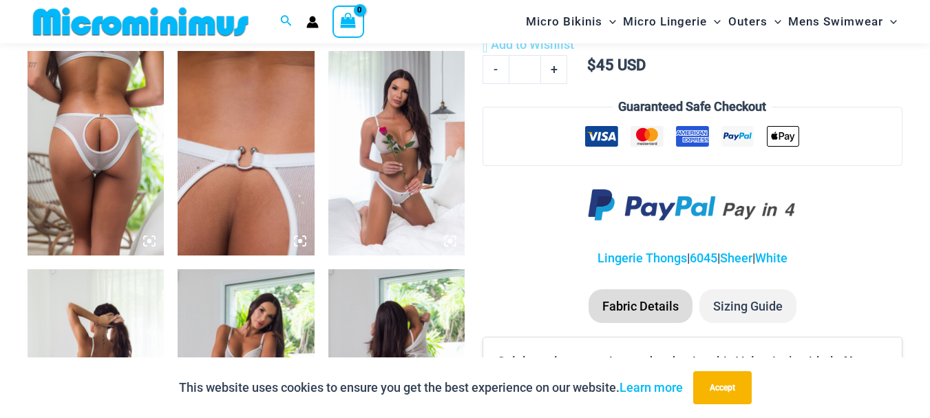
click at [89, 170] on img at bounding box center [96, 153] width 136 height 205
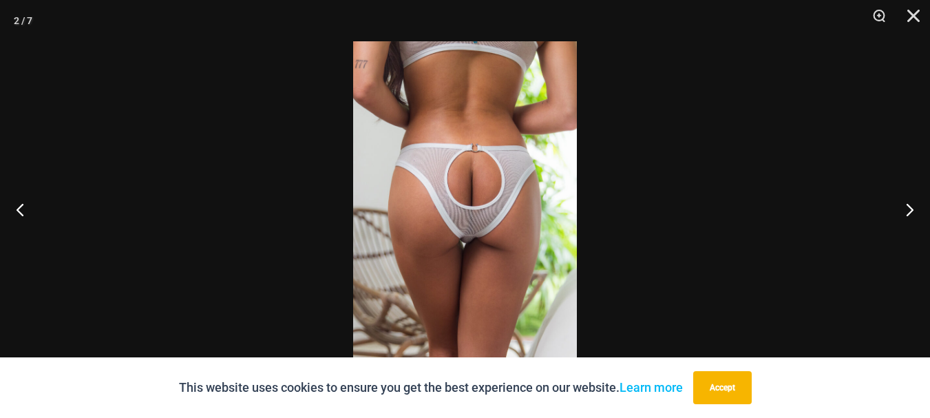
click at [498, 234] on img at bounding box center [465, 208] width 224 height 335
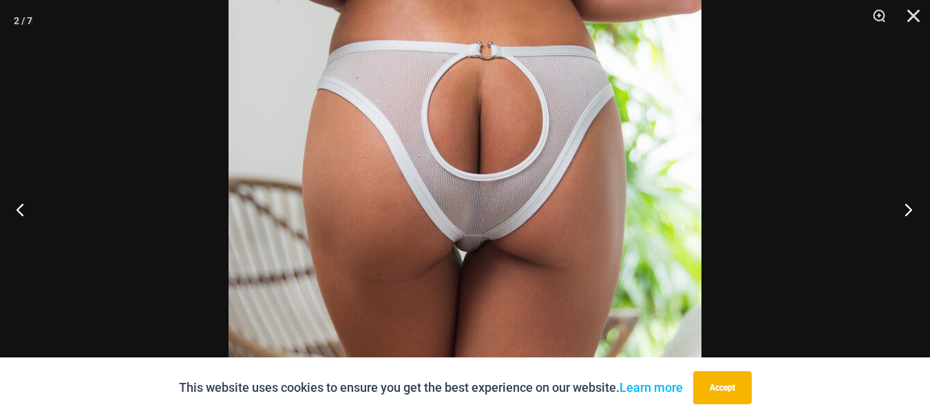
click at [900, 205] on button "Next" at bounding box center [904, 209] width 52 height 69
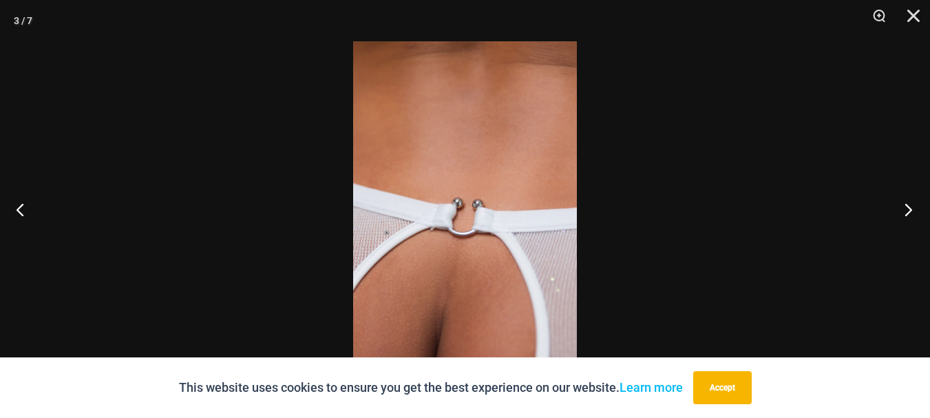
click at [904, 204] on button "Next" at bounding box center [904, 209] width 52 height 69
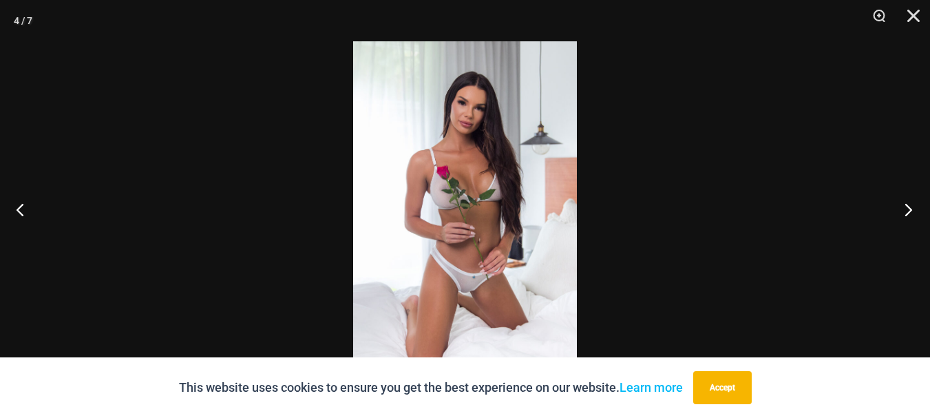
click at [904, 204] on button "Next" at bounding box center [904, 209] width 52 height 69
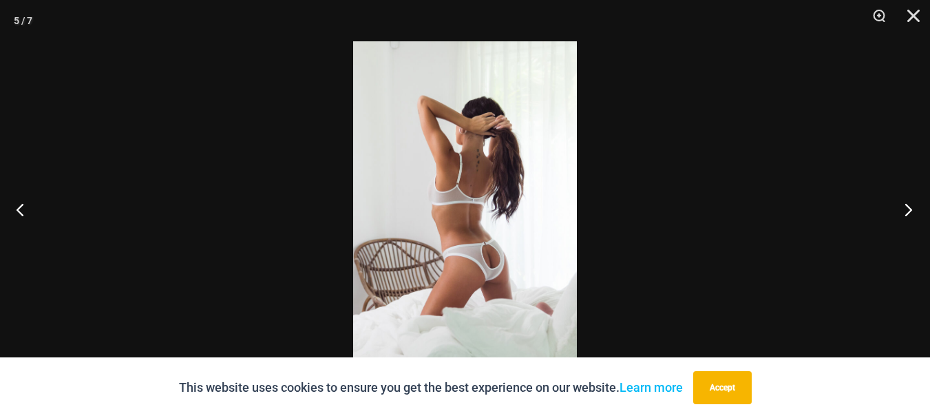
click at [904, 204] on button "Next" at bounding box center [904, 209] width 52 height 69
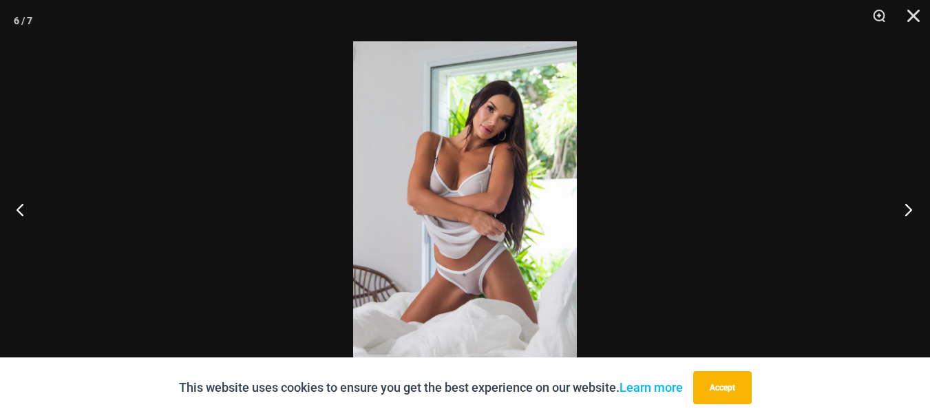
click at [904, 204] on button "Next" at bounding box center [904, 209] width 52 height 69
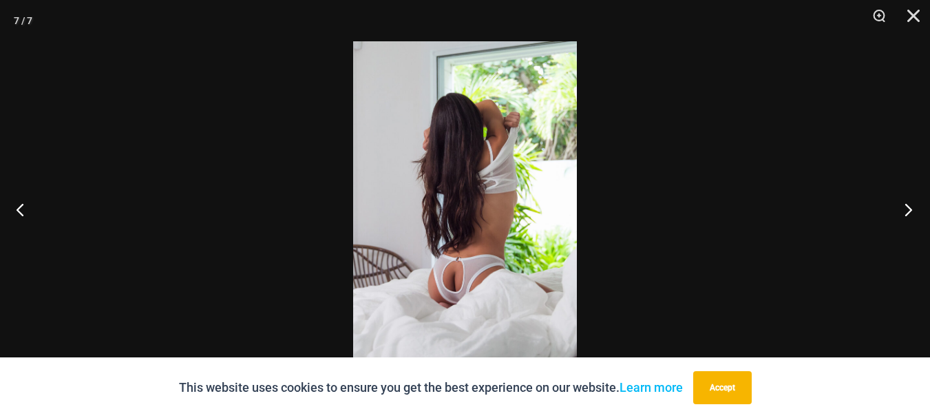
click at [904, 204] on button "Next" at bounding box center [904, 209] width 52 height 69
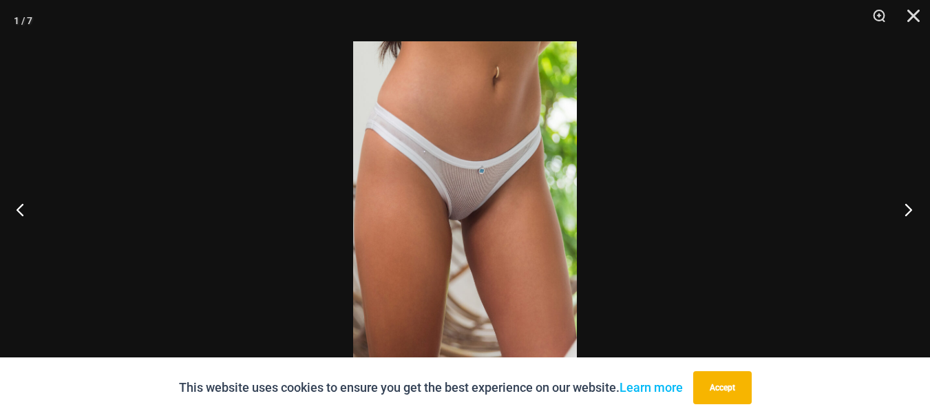
click at [904, 204] on button "Next" at bounding box center [904, 209] width 52 height 69
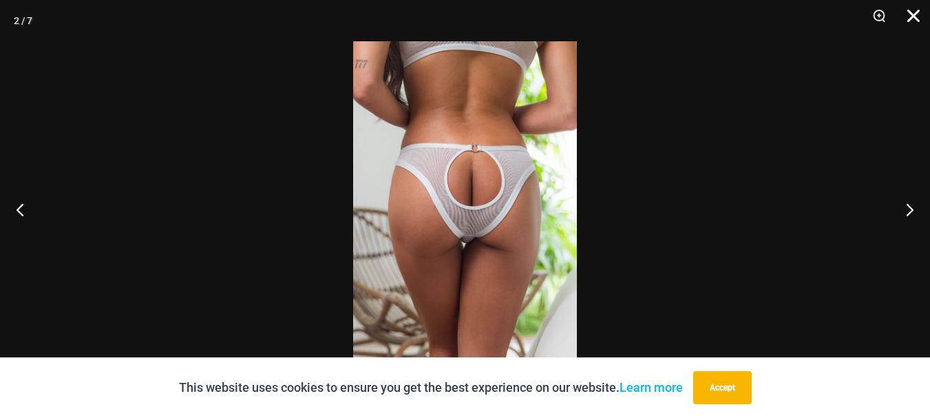
click at [910, 22] on button "Close" at bounding box center [908, 20] width 34 height 41
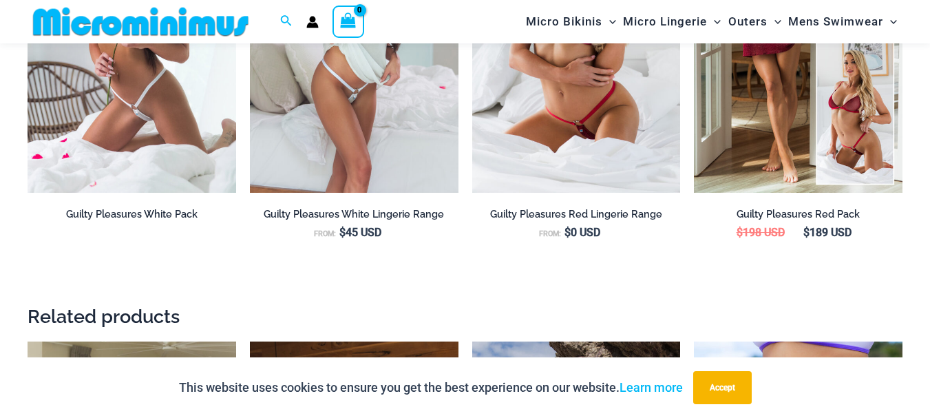
scroll to position [1708, 0]
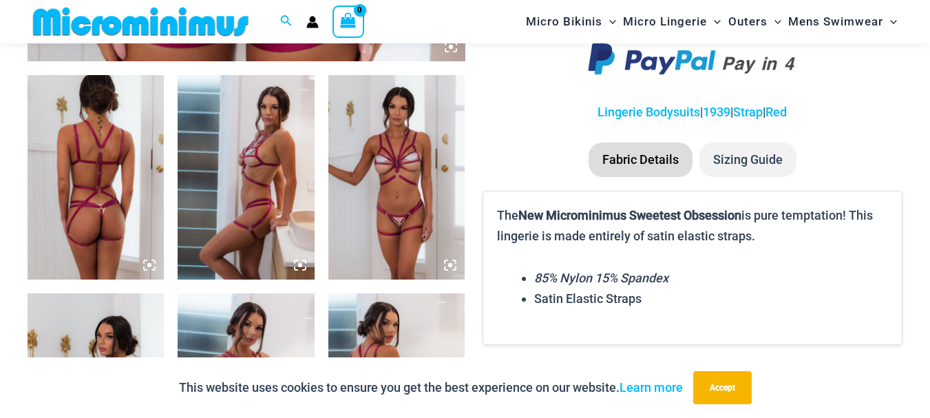
scroll to position [745, 0]
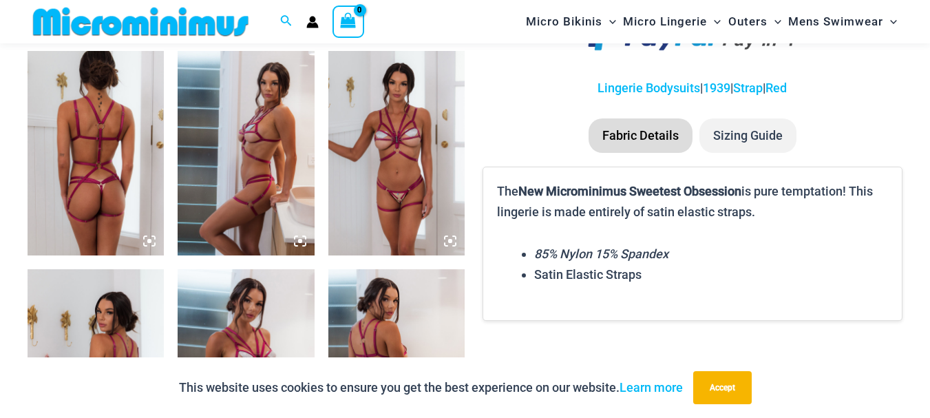
click at [106, 185] on img at bounding box center [96, 153] width 136 height 205
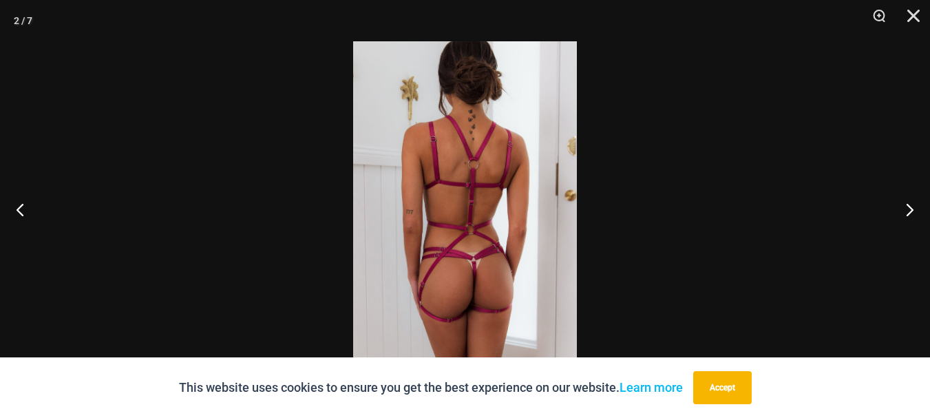
click at [505, 279] on img at bounding box center [465, 208] width 224 height 335
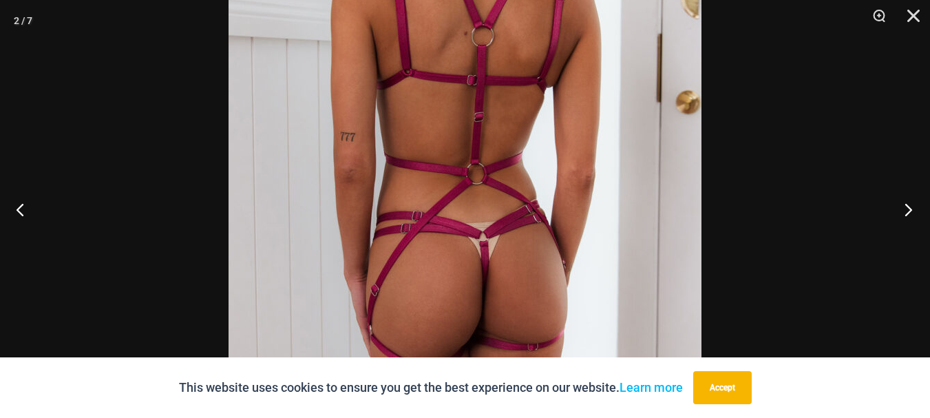
click at [902, 206] on button "Next" at bounding box center [904, 209] width 52 height 69
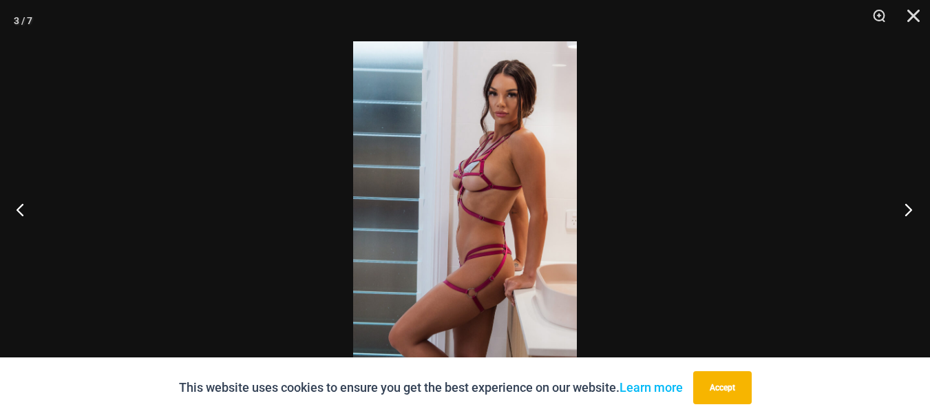
click at [902, 206] on button "Next" at bounding box center [904, 209] width 52 height 69
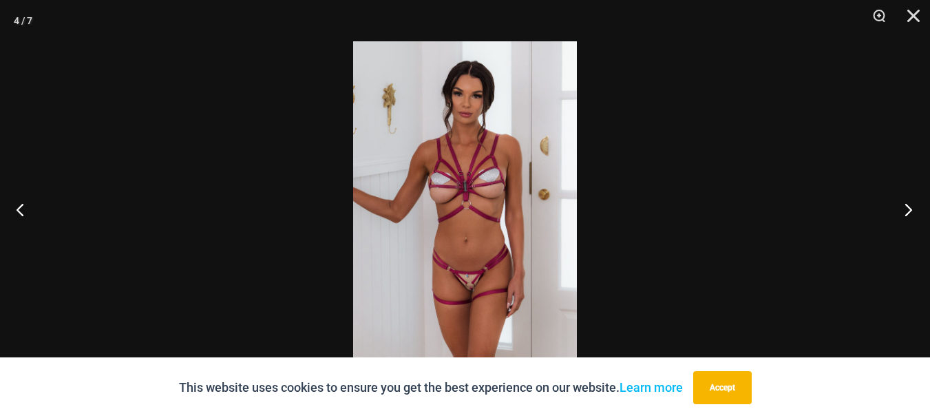
click at [902, 206] on button "Next" at bounding box center [904, 209] width 52 height 69
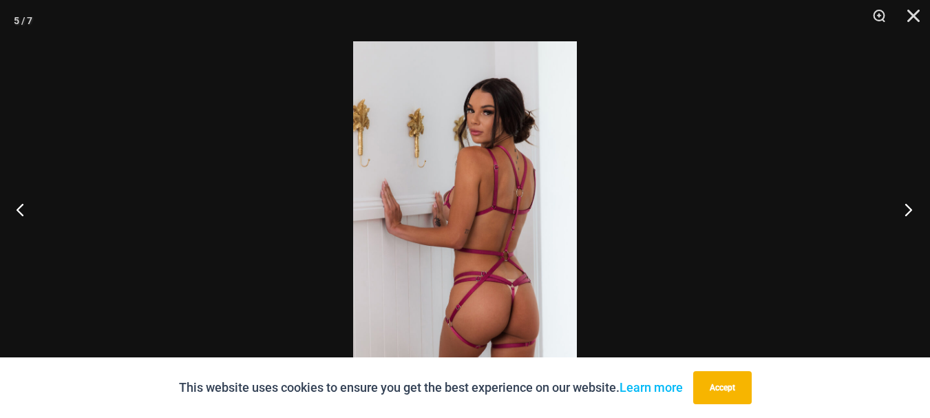
click at [902, 206] on button "Next" at bounding box center [904, 209] width 52 height 69
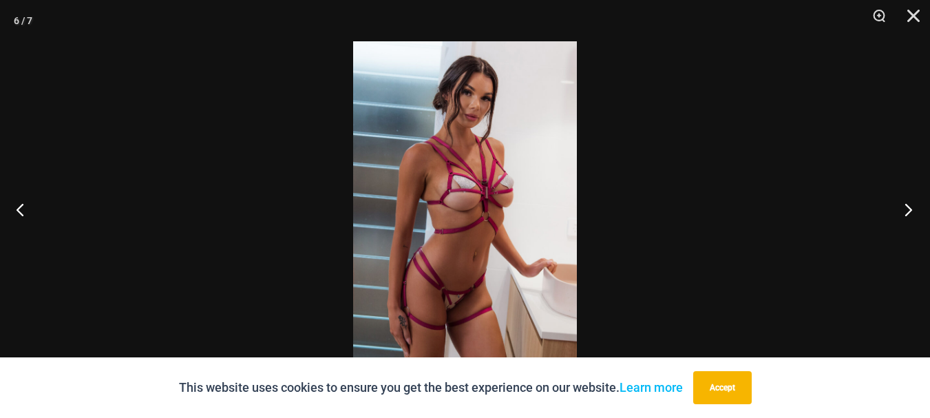
click at [902, 206] on button "Next" at bounding box center [904, 209] width 52 height 69
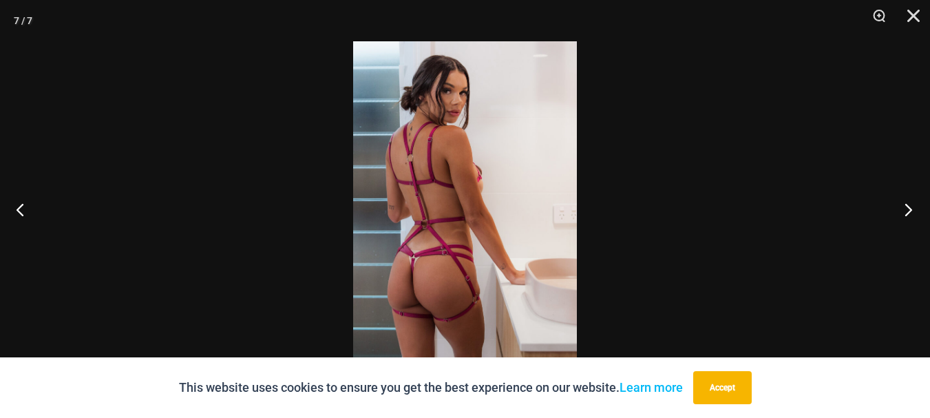
click at [902, 206] on button "Next" at bounding box center [904, 209] width 52 height 69
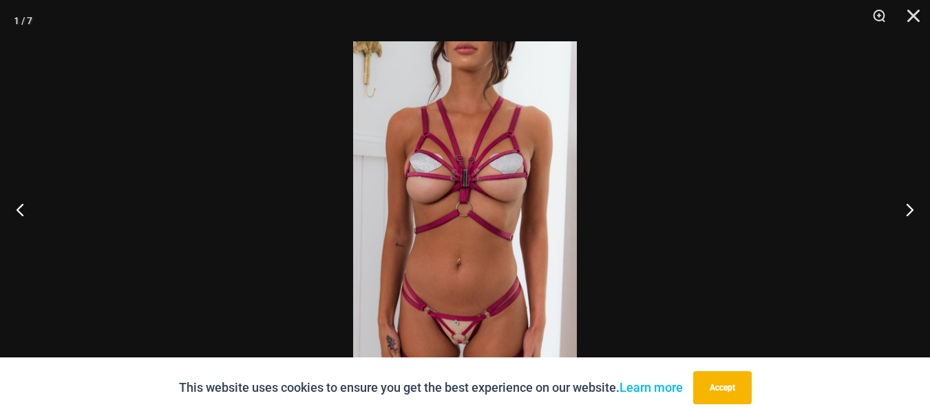
click at [489, 312] on img at bounding box center [465, 208] width 224 height 335
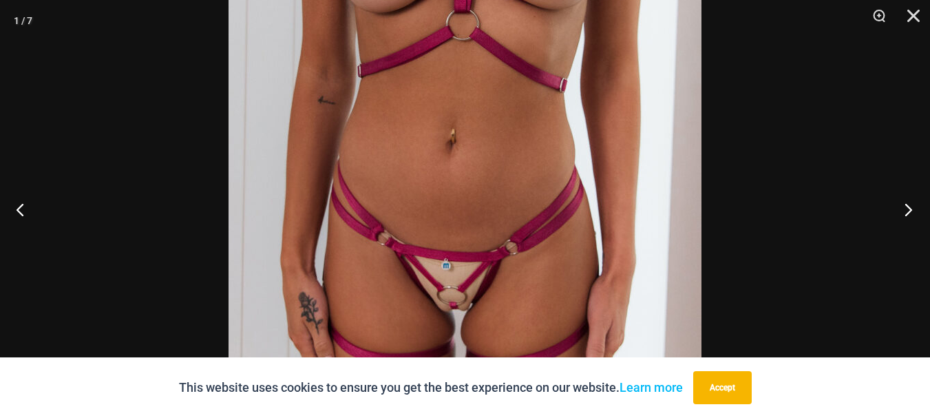
click at [906, 204] on button "Next" at bounding box center [904, 209] width 52 height 69
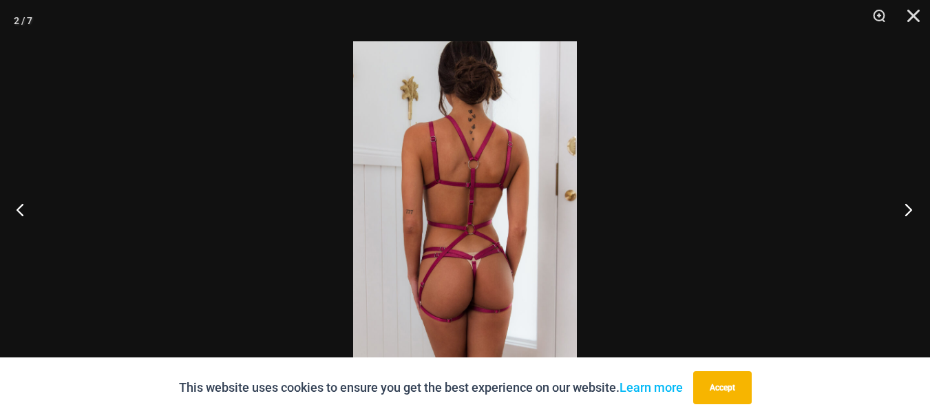
click at [906, 204] on button "Next" at bounding box center [904, 209] width 52 height 69
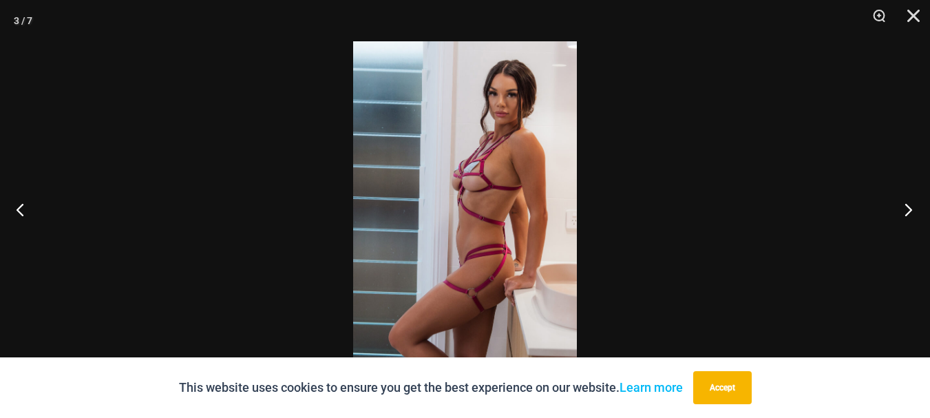
click at [906, 204] on button "Next" at bounding box center [904, 209] width 52 height 69
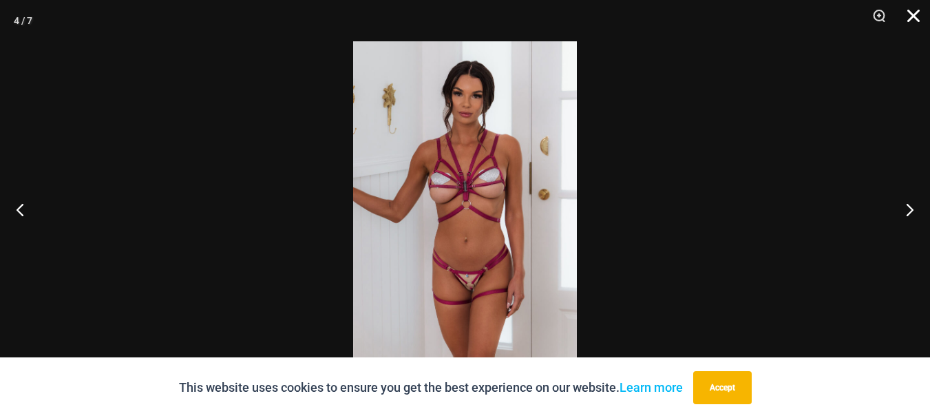
click at [915, 19] on button "Close" at bounding box center [908, 20] width 34 height 41
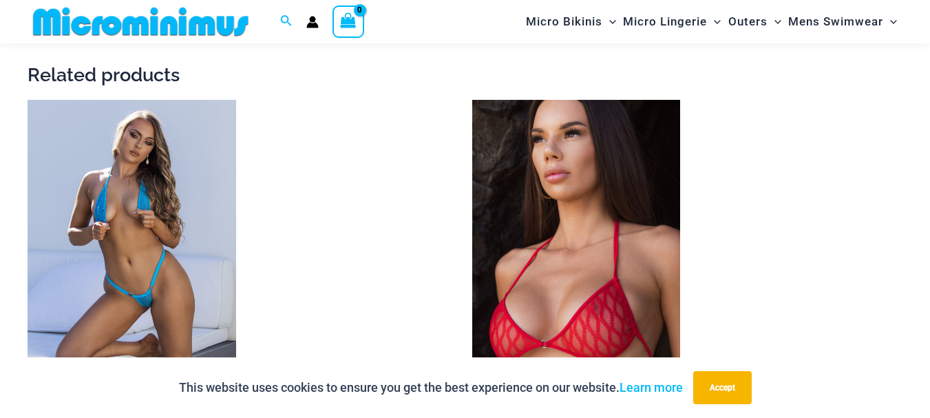
scroll to position [1640, 0]
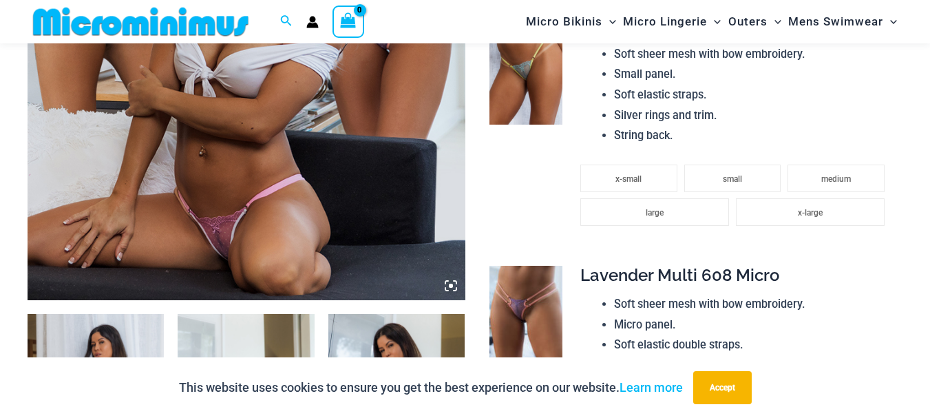
scroll to position [677, 0]
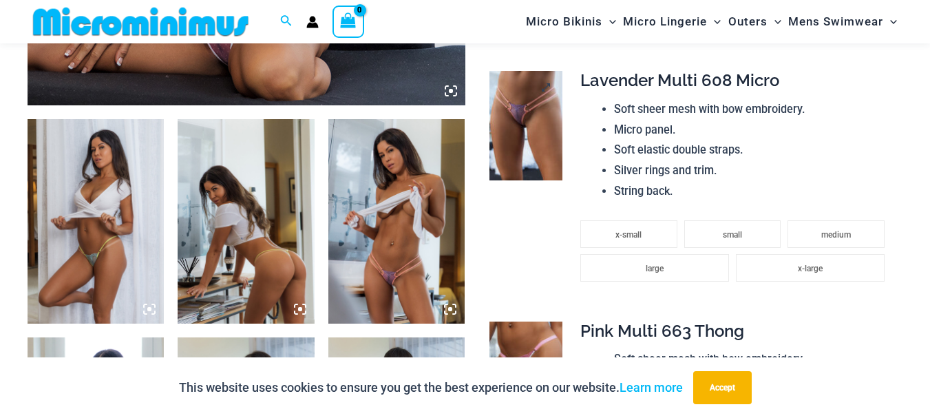
click at [523, 124] on img at bounding box center [525, 125] width 73 height 109
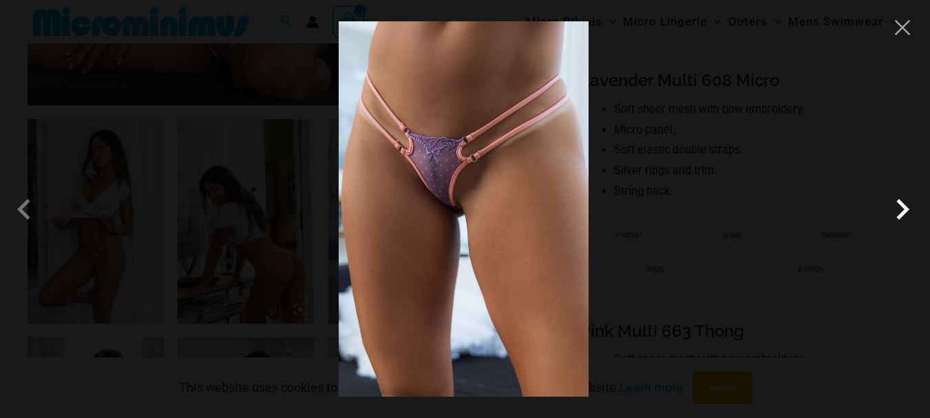
click at [904, 205] on span at bounding box center [902, 209] width 41 height 41
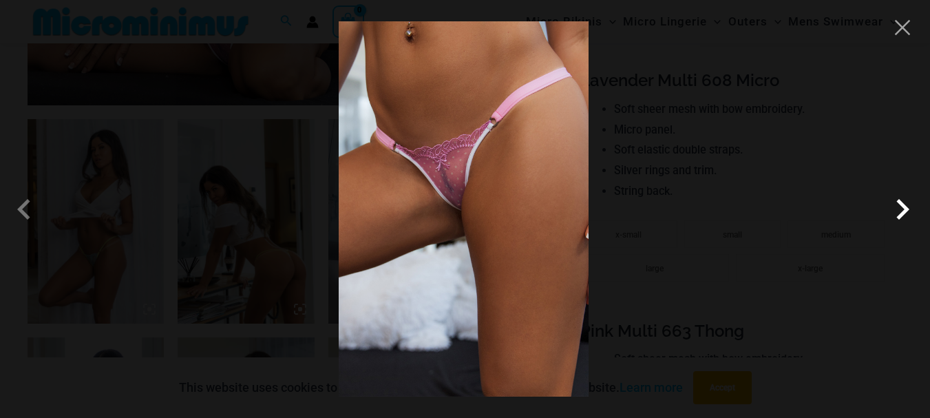
click at [897, 210] on span at bounding box center [902, 209] width 41 height 41
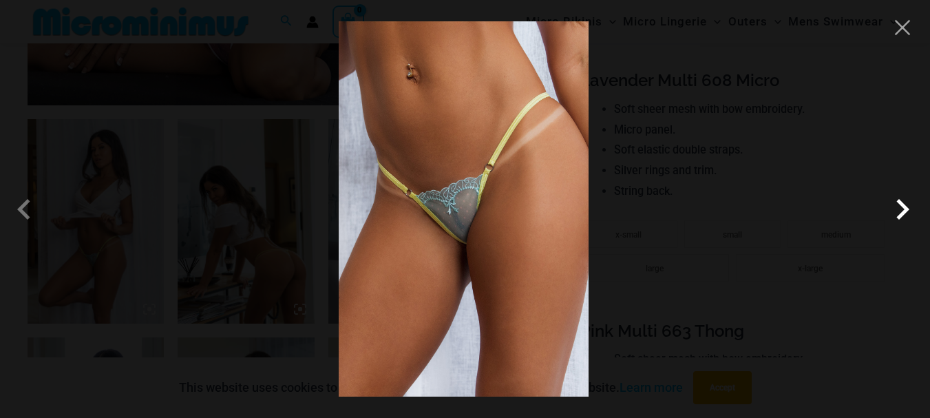
click at [901, 209] on span at bounding box center [902, 209] width 41 height 41
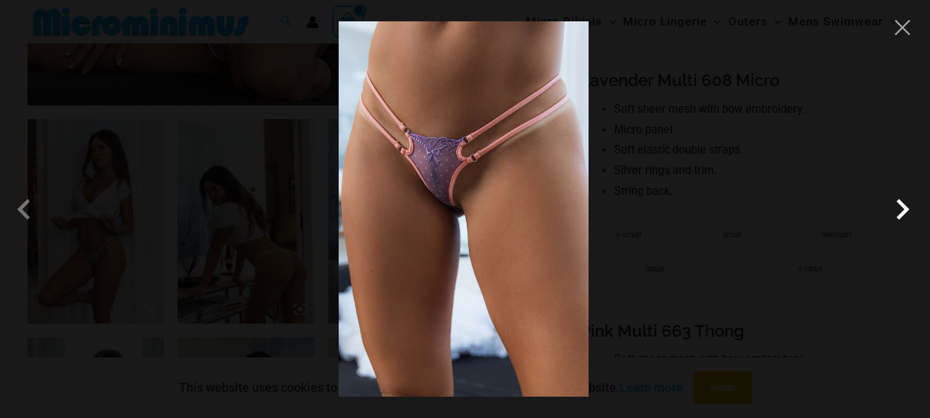
click at [901, 209] on span at bounding box center [902, 209] width 41 height 41
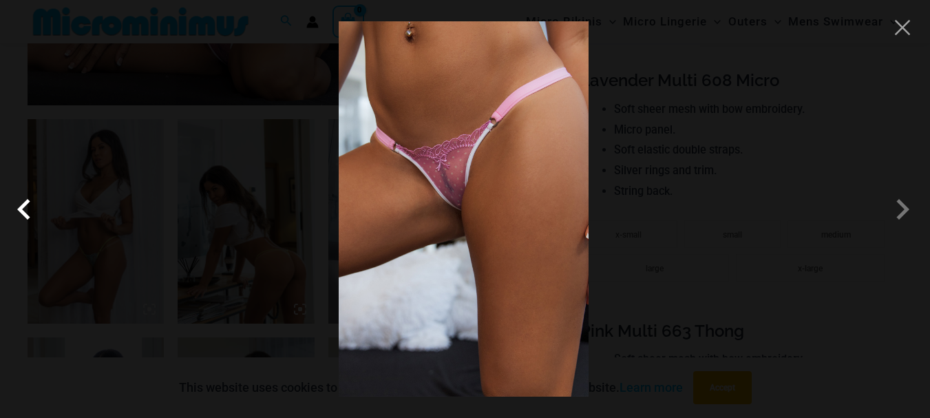
click at [21, 209] on span at bounding box center [27, 209] width 41 height 41
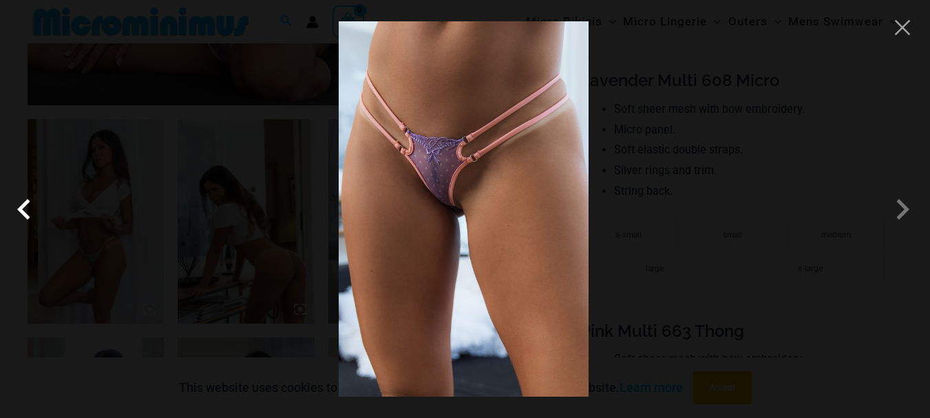
click at [21, 209] on span at bounding box center [27, 209] width 41 height 41
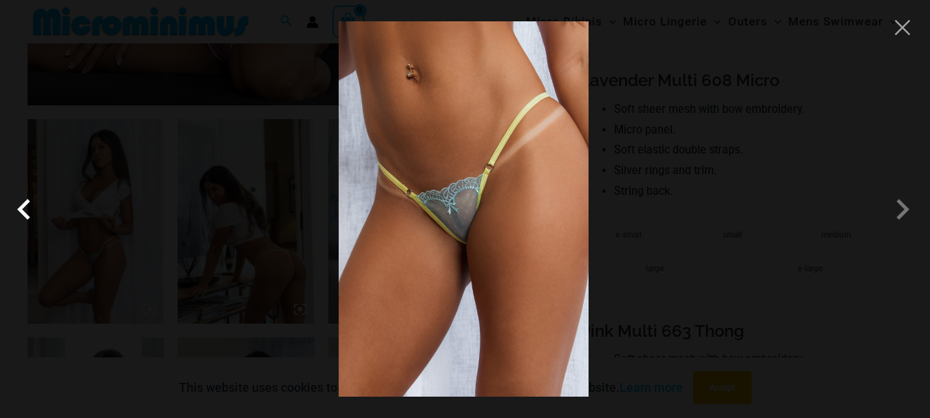
click at [21, 209] on span at bounding box center [27, 209] width 41 height 41
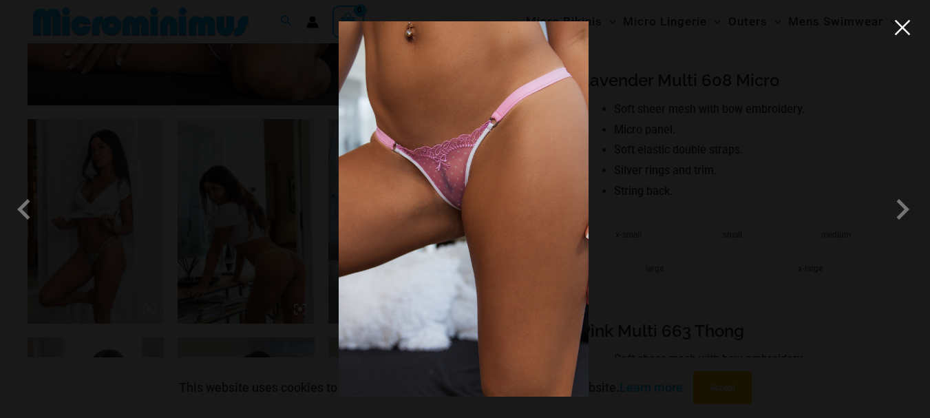
click at [906, 29] on button "Close" at bounding box center [902, 27] width 21 height 21
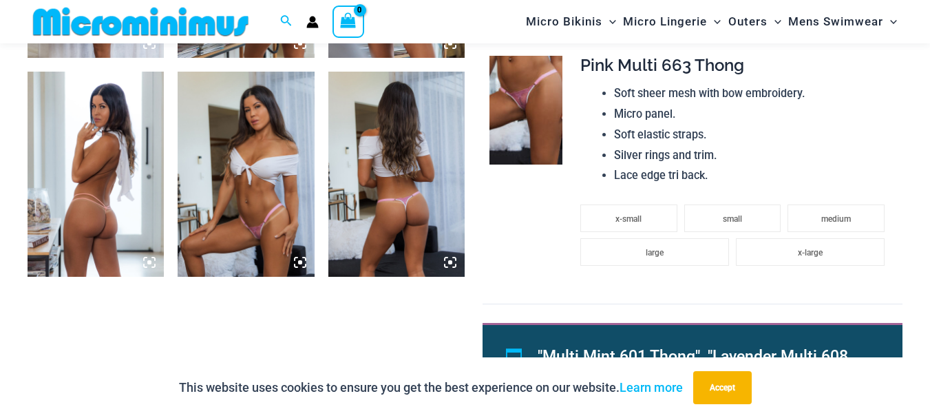
scroll to position [952, 0]
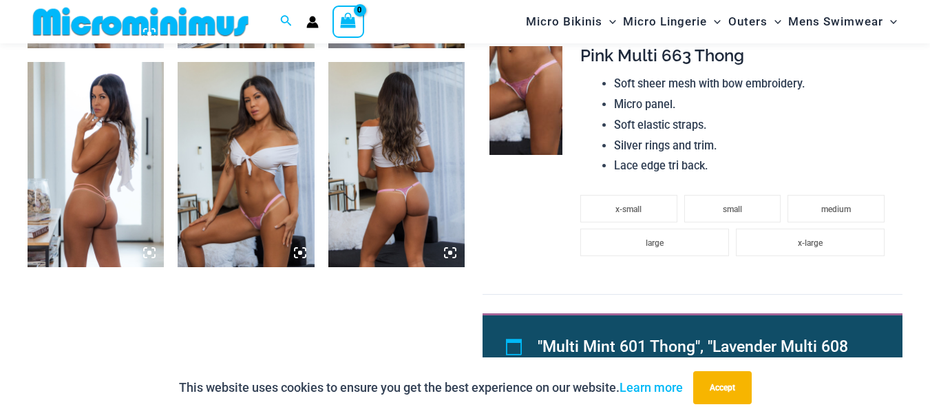
click at [369, 187] on img at bounding box center [396, 164] width 136 height 205
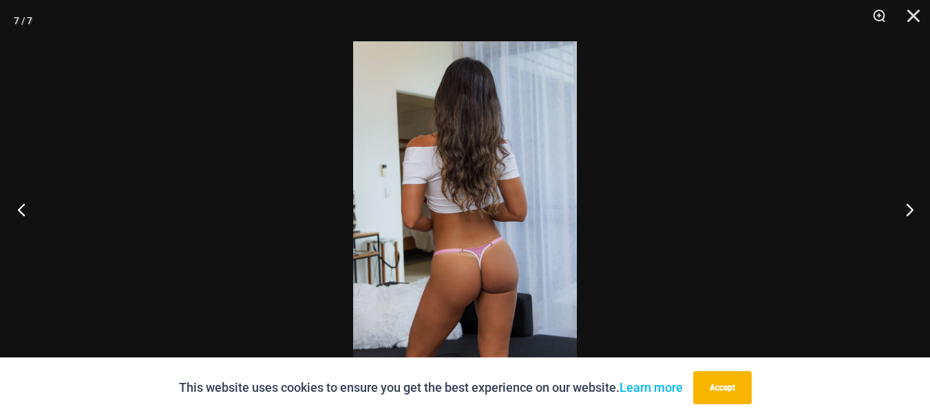
click at [20, 206] on button "Previous" at bounding box center [26, 209] width 52 height 69
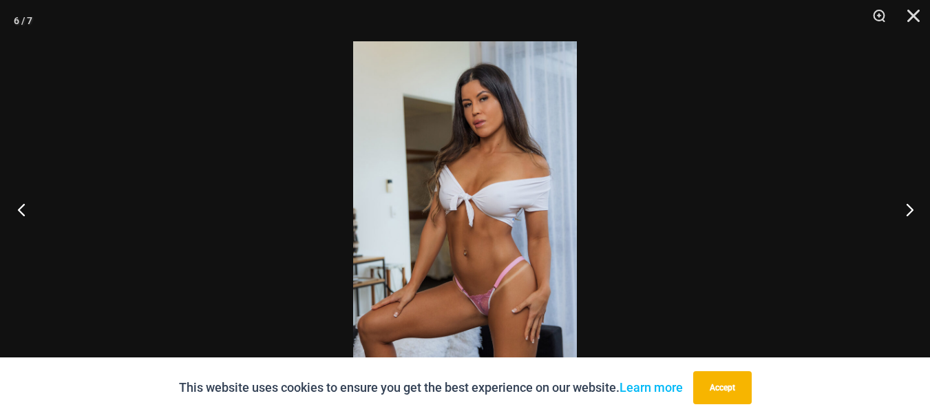
click at [21, 206] on button "Previous" at bounding box center [26, 209] width 52 height 69
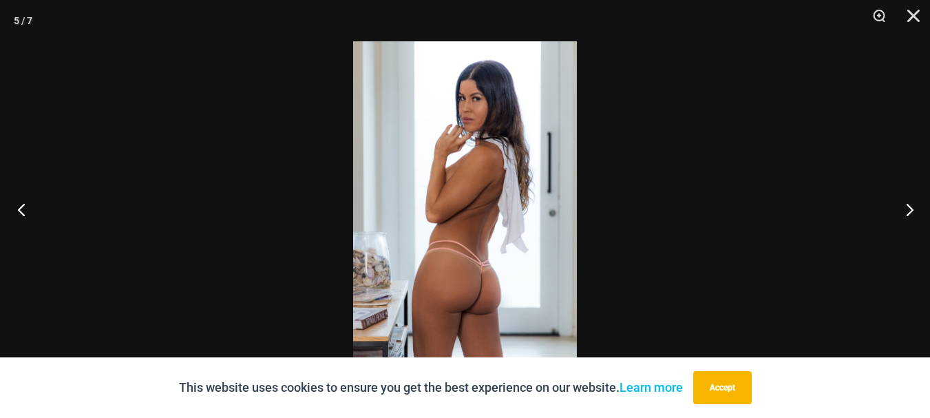
click at [21, 205] on button "Previous" at bounding box center [26, 209] width 52 height 69
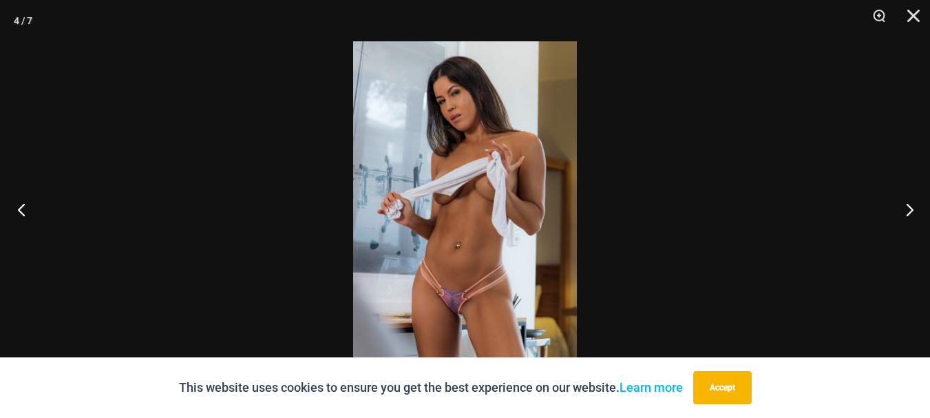
click at [19, 208] on button "Previous" at bounding box center [26, 209] width 52 height 69
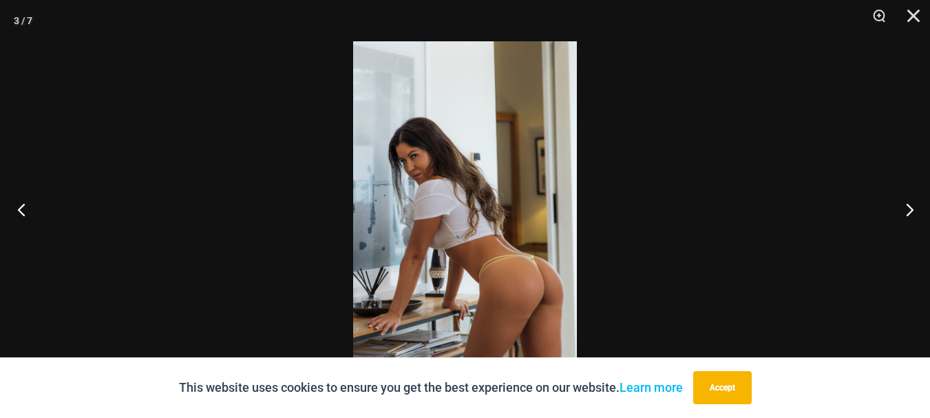
click at [19, 208] on button "Previous" at bounding box center [26, 209] width 52 height 69
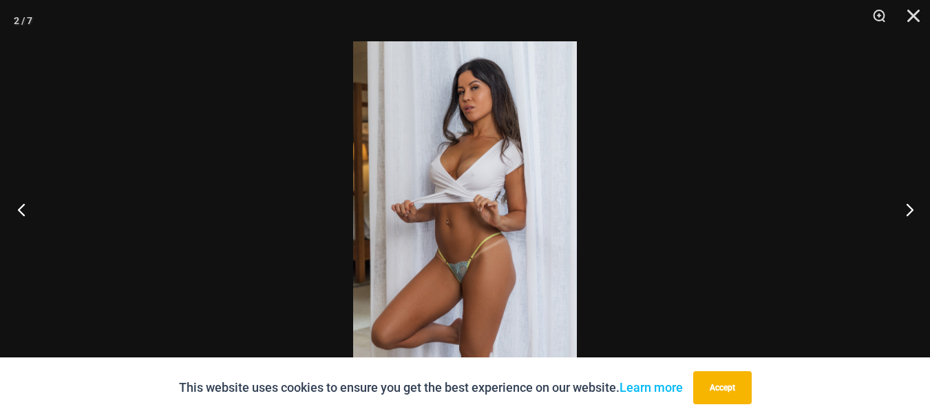
click at [18, 208] on button "Previous" at bounding box center [26, 209] width 52 height 69
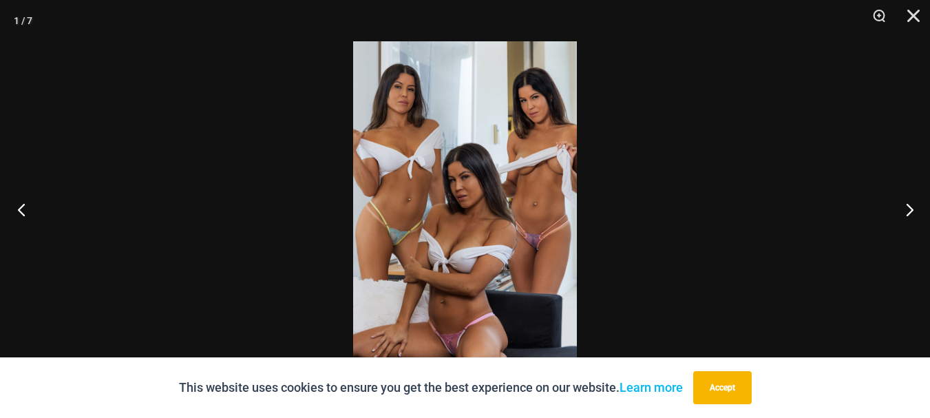
click at [18, 208] on button "Previous" at bounding box center [26, 209] width 52 height 69
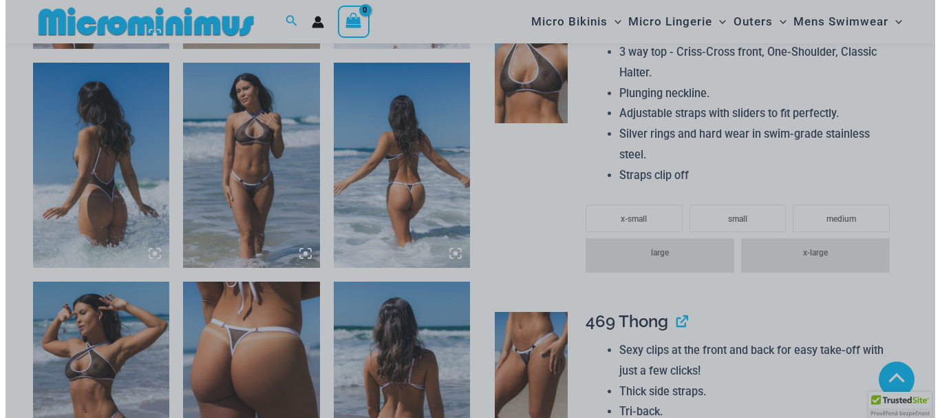
scroll to position [959, 0]
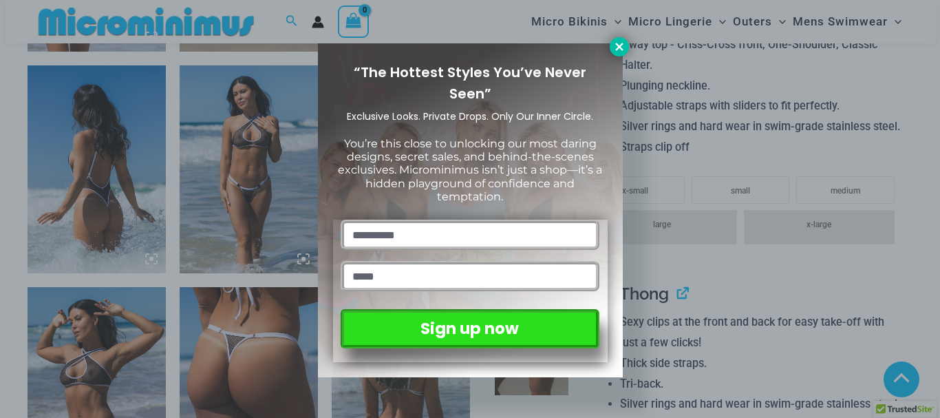
click at [621, 48] on icon at bounding box center [619, 47] width 8 height 8
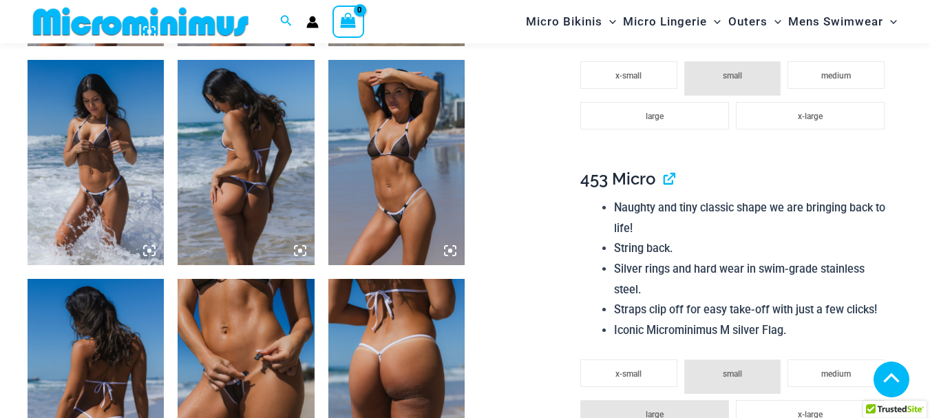
scroll to position [1433, 0]
